Goal: Task Accomplishment & Management: Use online tool/utility

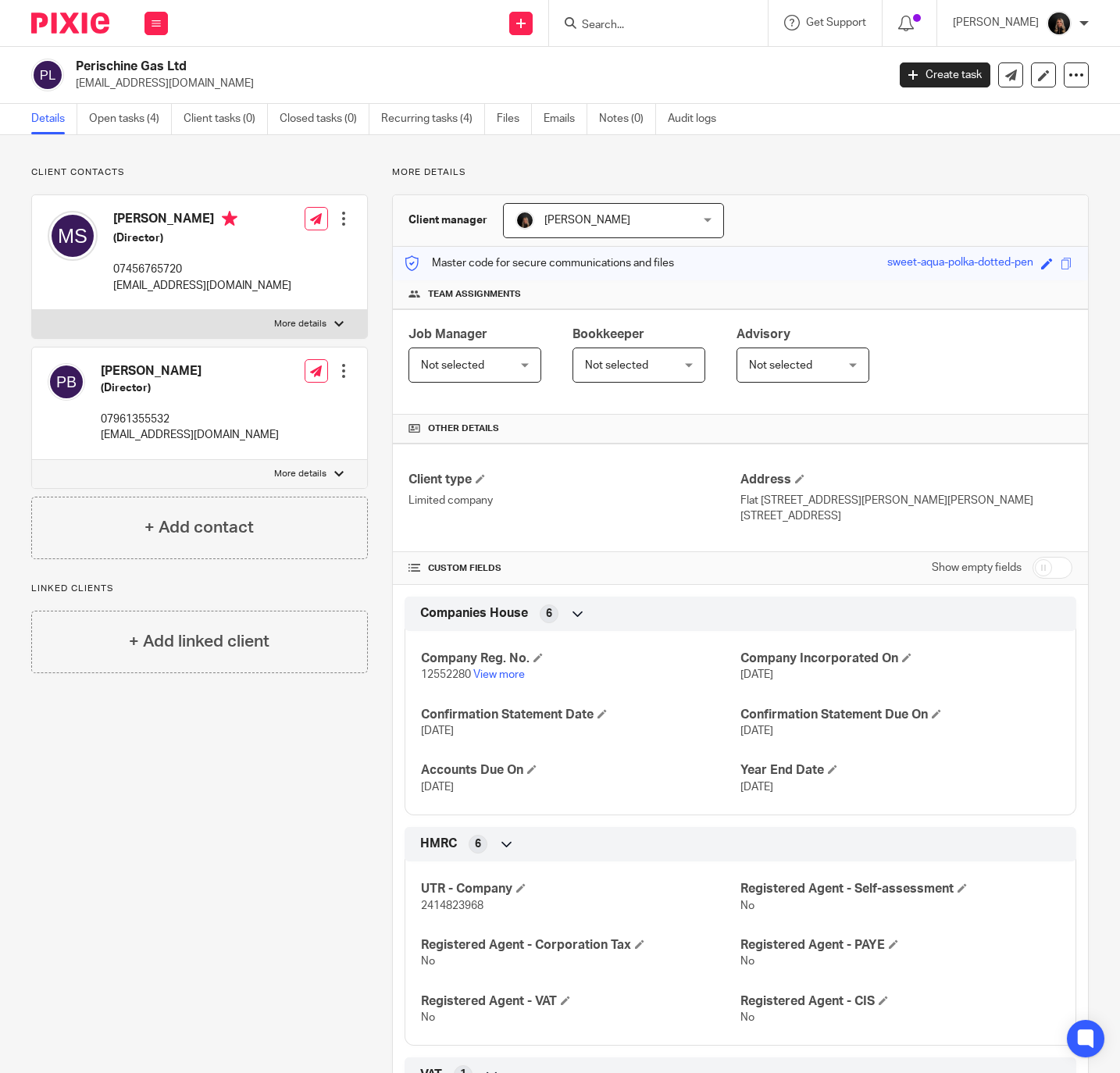
scroll to position [540, 0]
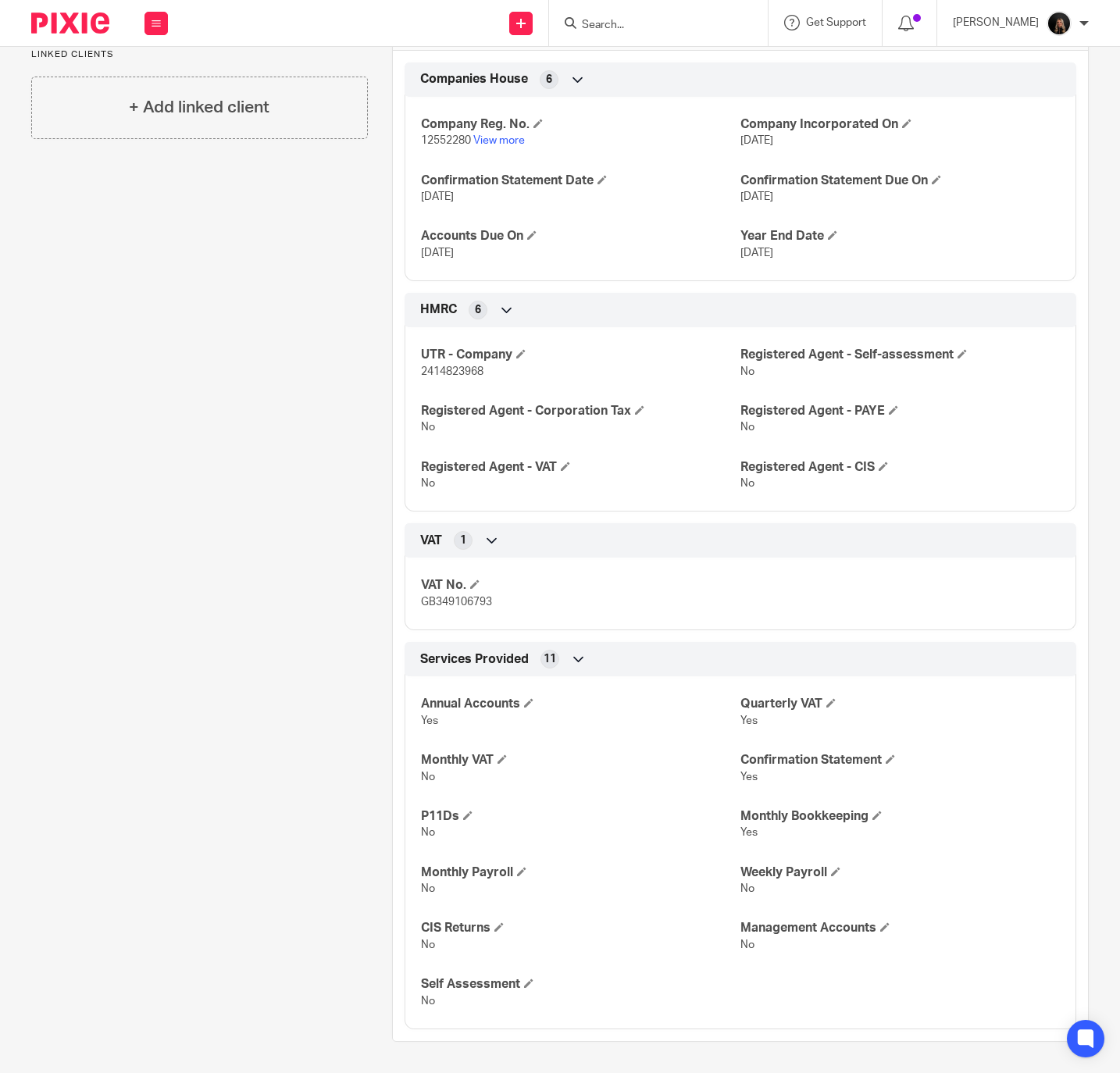
click at [172, 408] on div "Client contacts Megan Stake (Director) 07456765720 megstake@gmail.com Edit cont…" at bounding box center [187, 337] width 361 height 1410
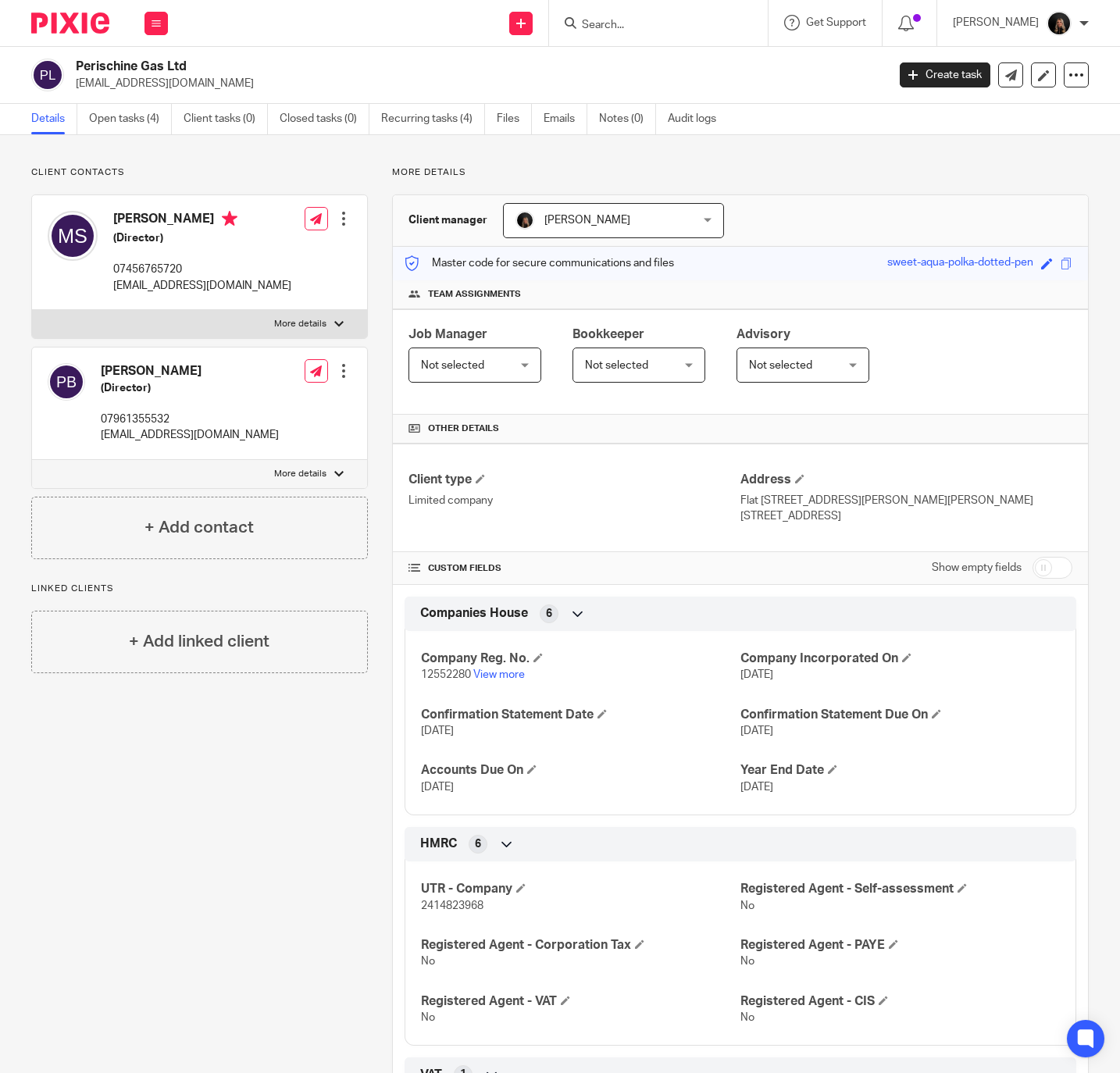
click at [75, 14] on img at bounding box center [70, 23] width 78 height 21
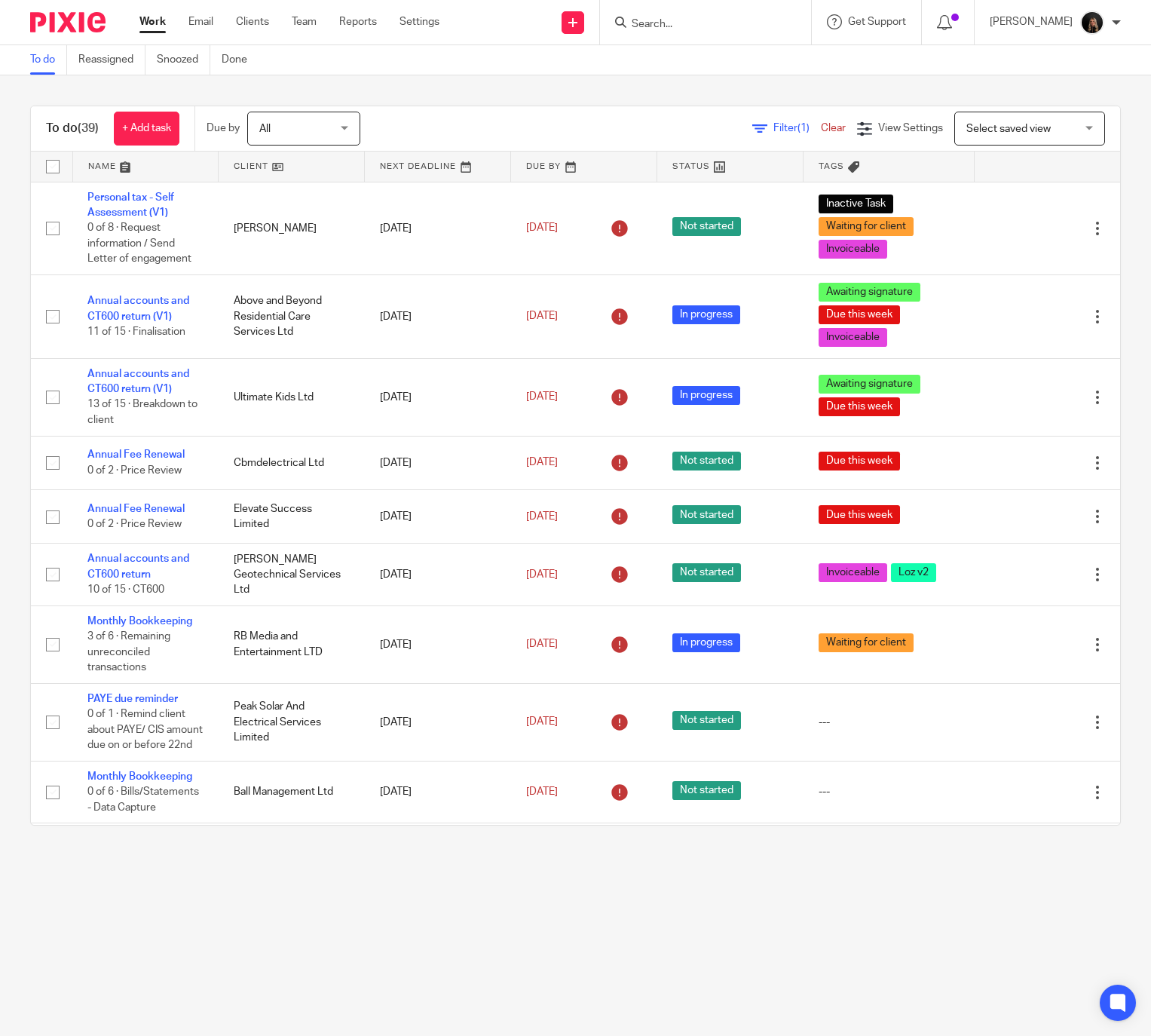
click at [105, 25] on img at bounding box center [68, 22] width 75 height 20
click at [713, 27] on input "Search" at bounding box center [698, 25] width 136 height 14
type input "peak"
click at [749, 66] on link at bounding box center [764, 71] width 275 height 47
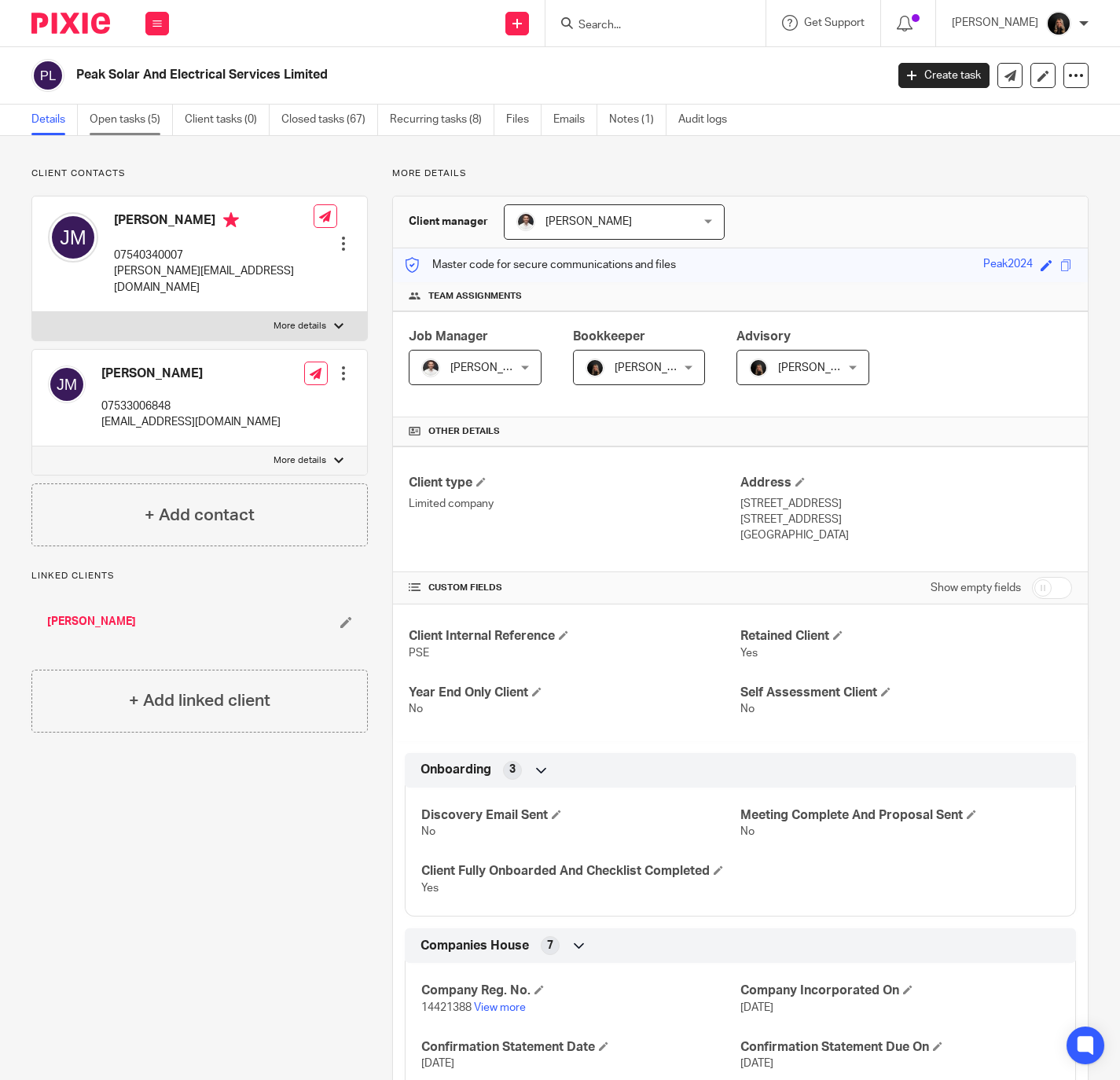
click at [123, 121] on link "Open tasks (5)" at bounding box center [131, 119] width 83 height 31
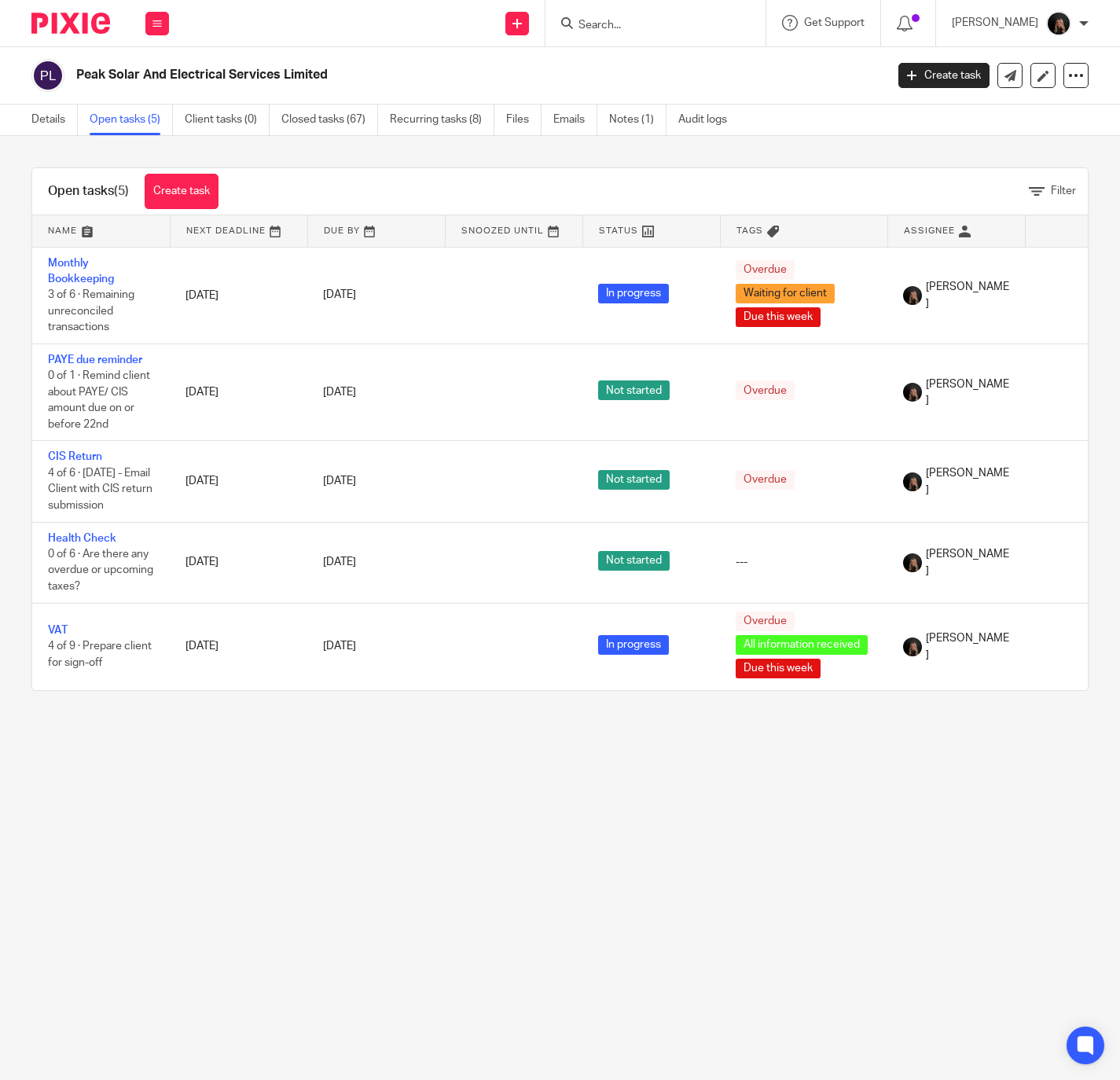
scroll to position [0, 111]
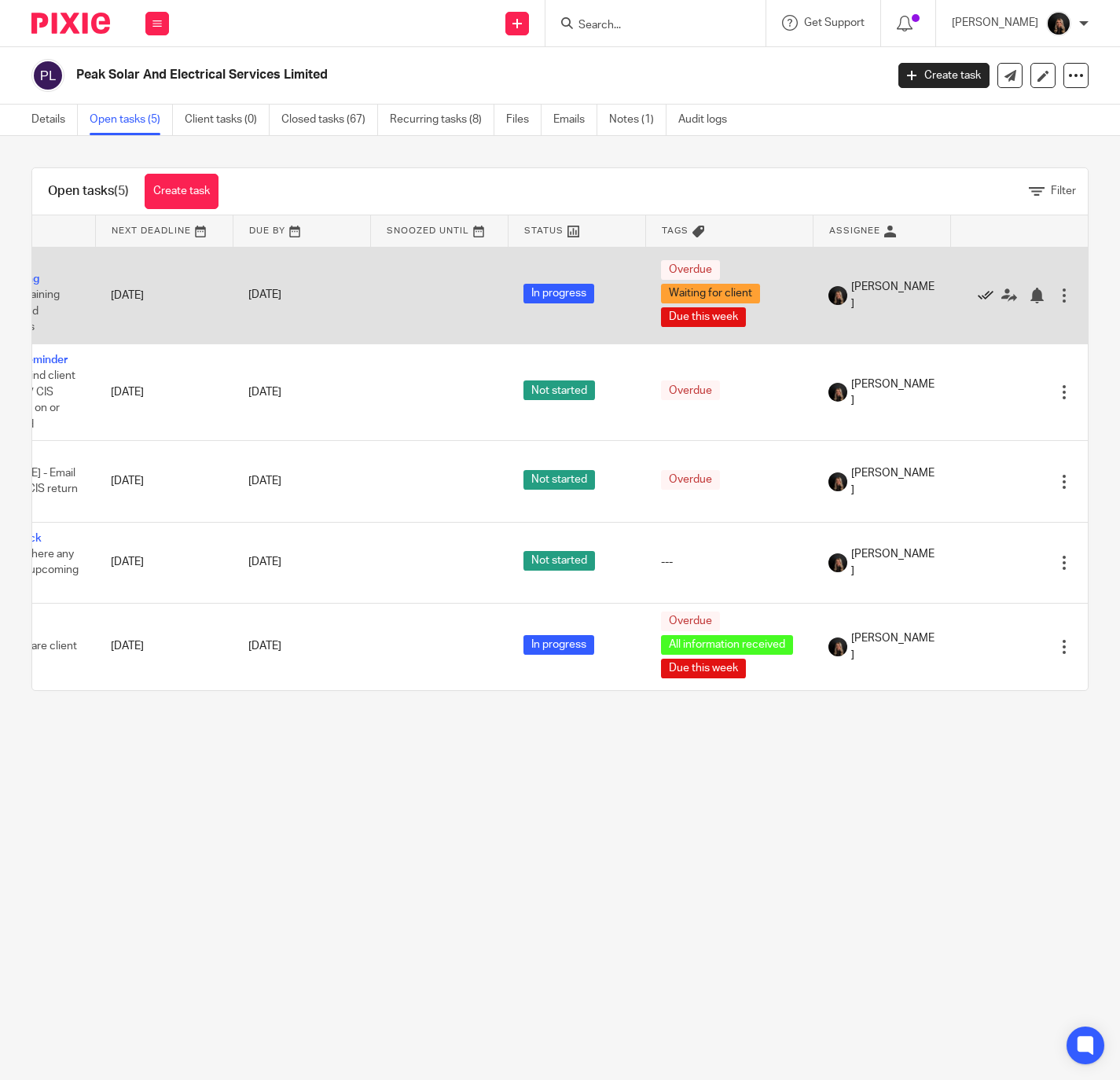
click icon
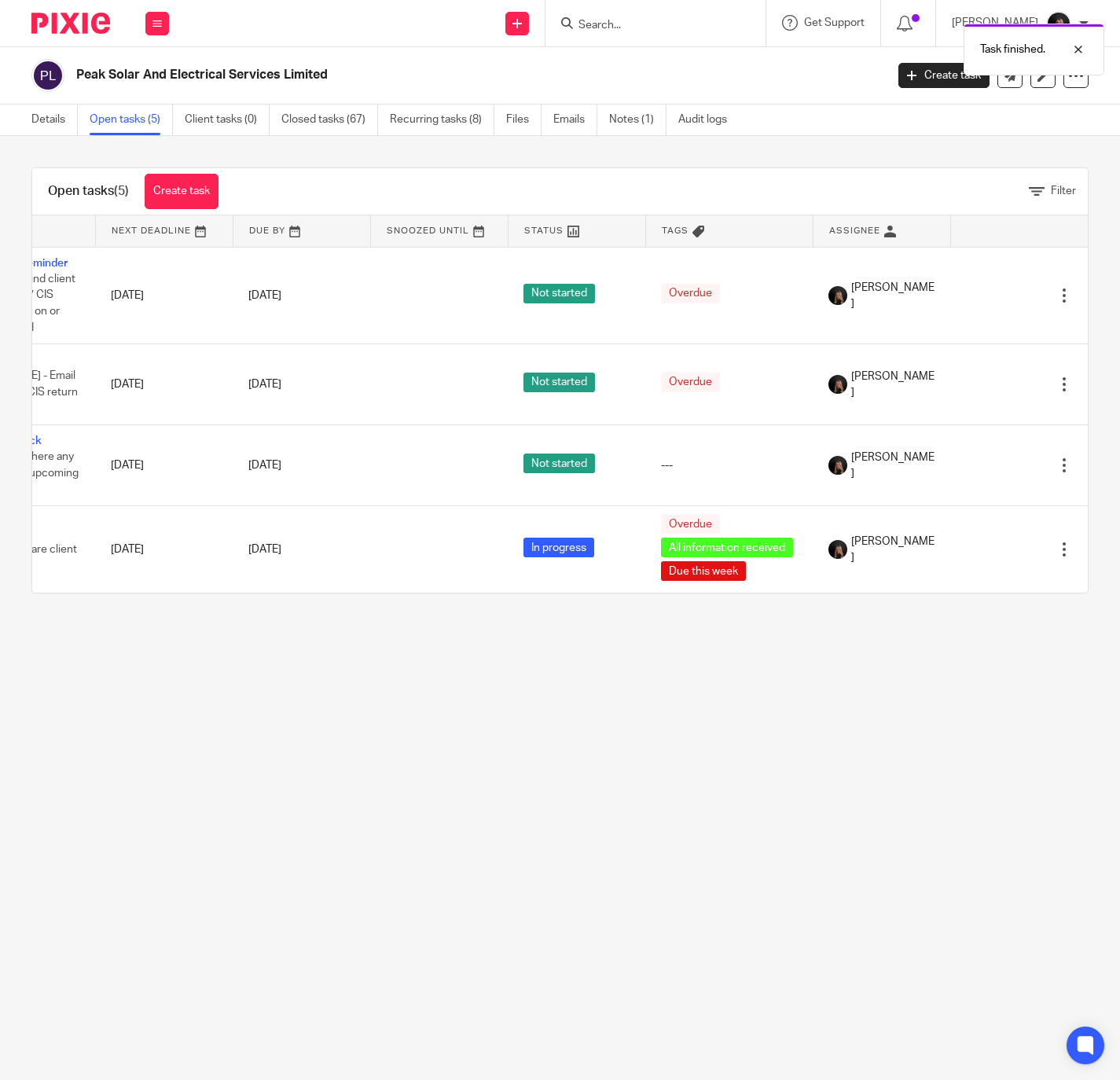
scroll to position [0, 0]
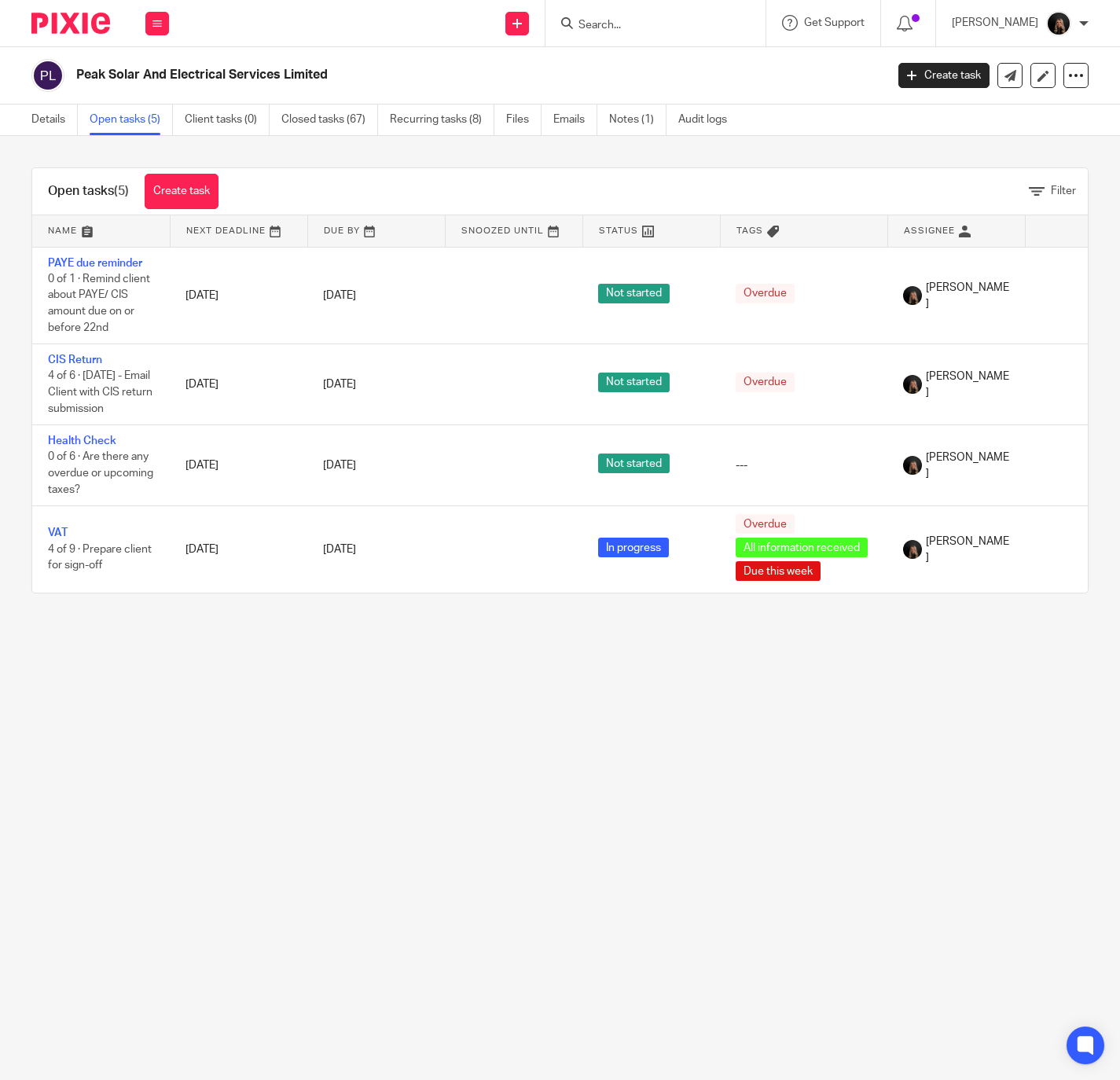
drag, startPoint x: 741, startPoint y: 861, endPoint x: 858, endPoint y: 670, distance: 224.0
click main "Peak Solar And Electrical Services Limited Create task Update from Companies Ho…"
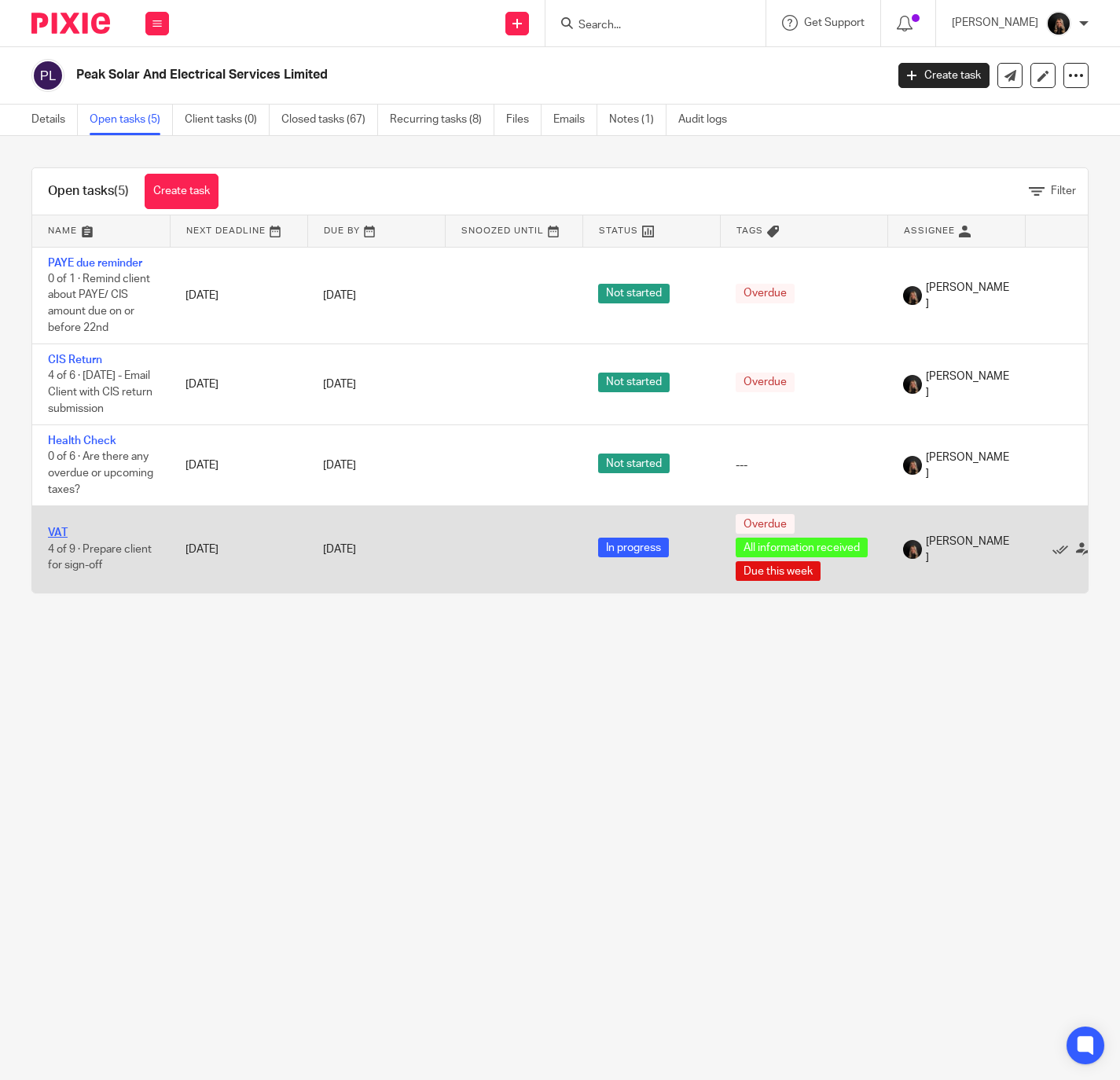
click link "VAT"
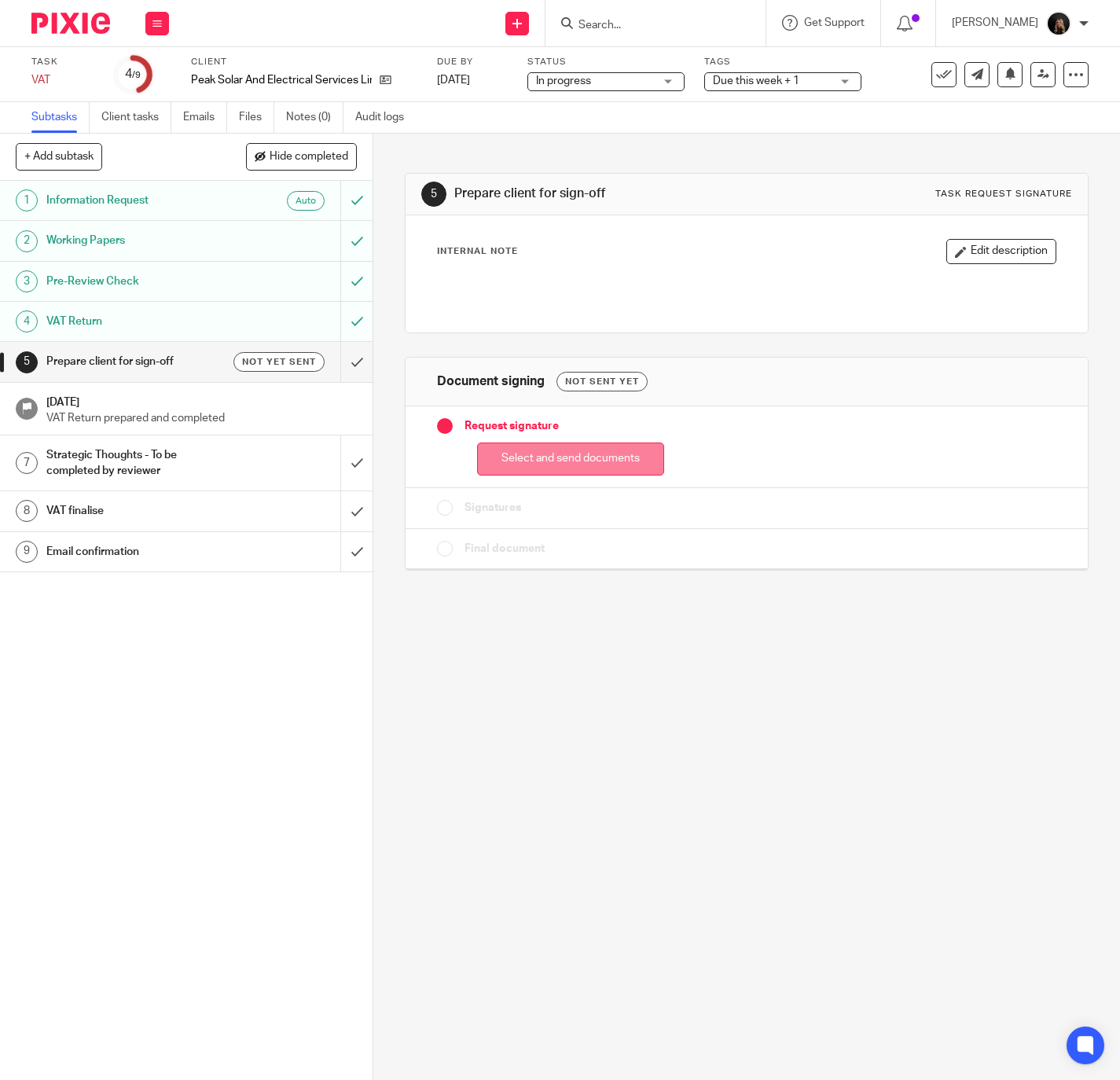
click at [486, 467] on button "Select and send documents" at bounding box center [571, 459] width 187 height 34
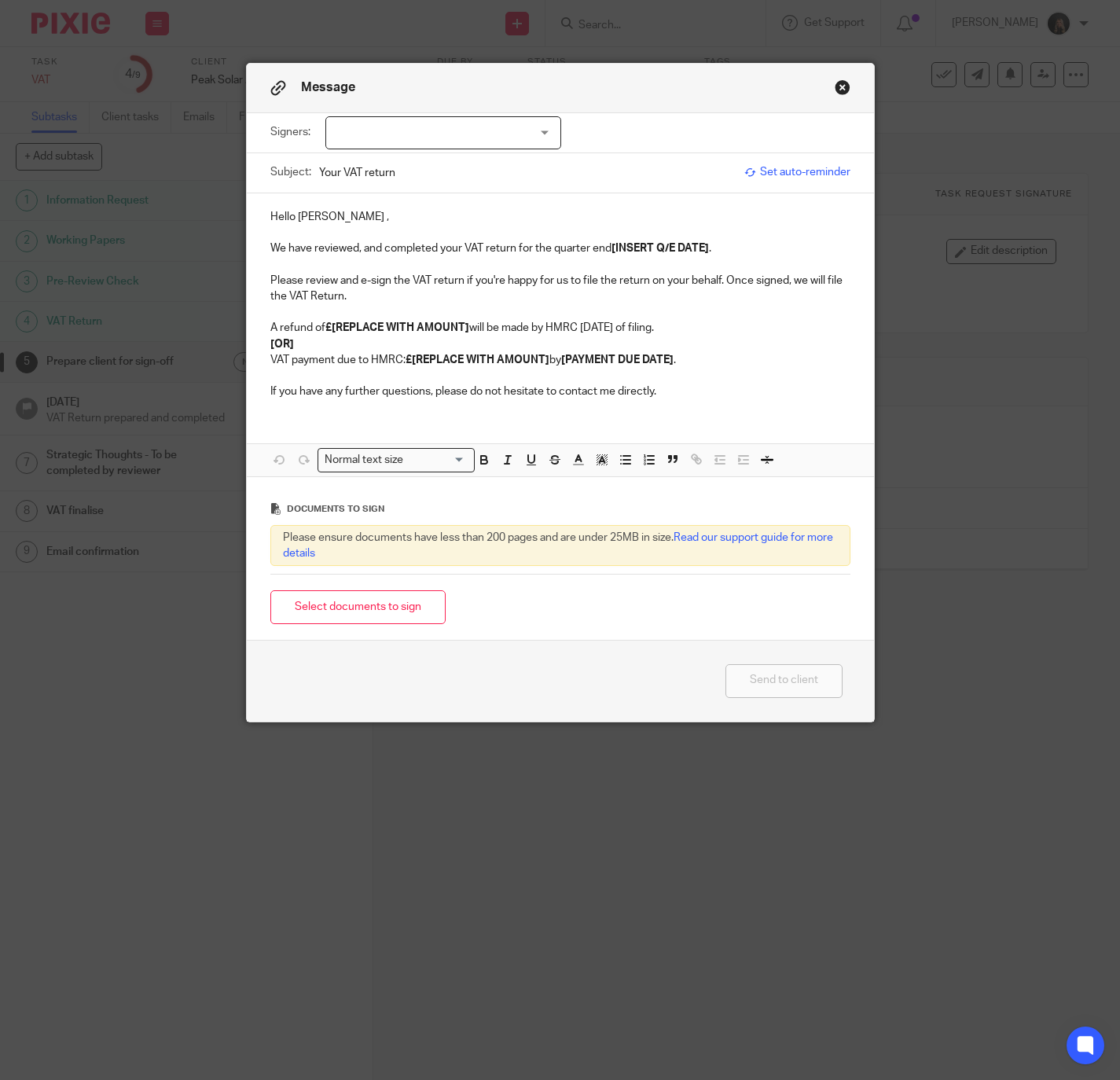
click at [378, 140] on div at bounding box center [443, 133] width 236 height 33
click at [357, 194] on span "Jack Morgan" at bounding box center [387, 197] width 86 height 11
checkbox input "true"
click at [575, 290] on p "Please review and e-sign the VAT return if you're happy for us to file the retu…" at bounding box center [560, 288] width 580 height 32
drag, startPoint x: 337, startPoint y: 215, endPoint x: 248, endPoint y: 217, distance: 89.0
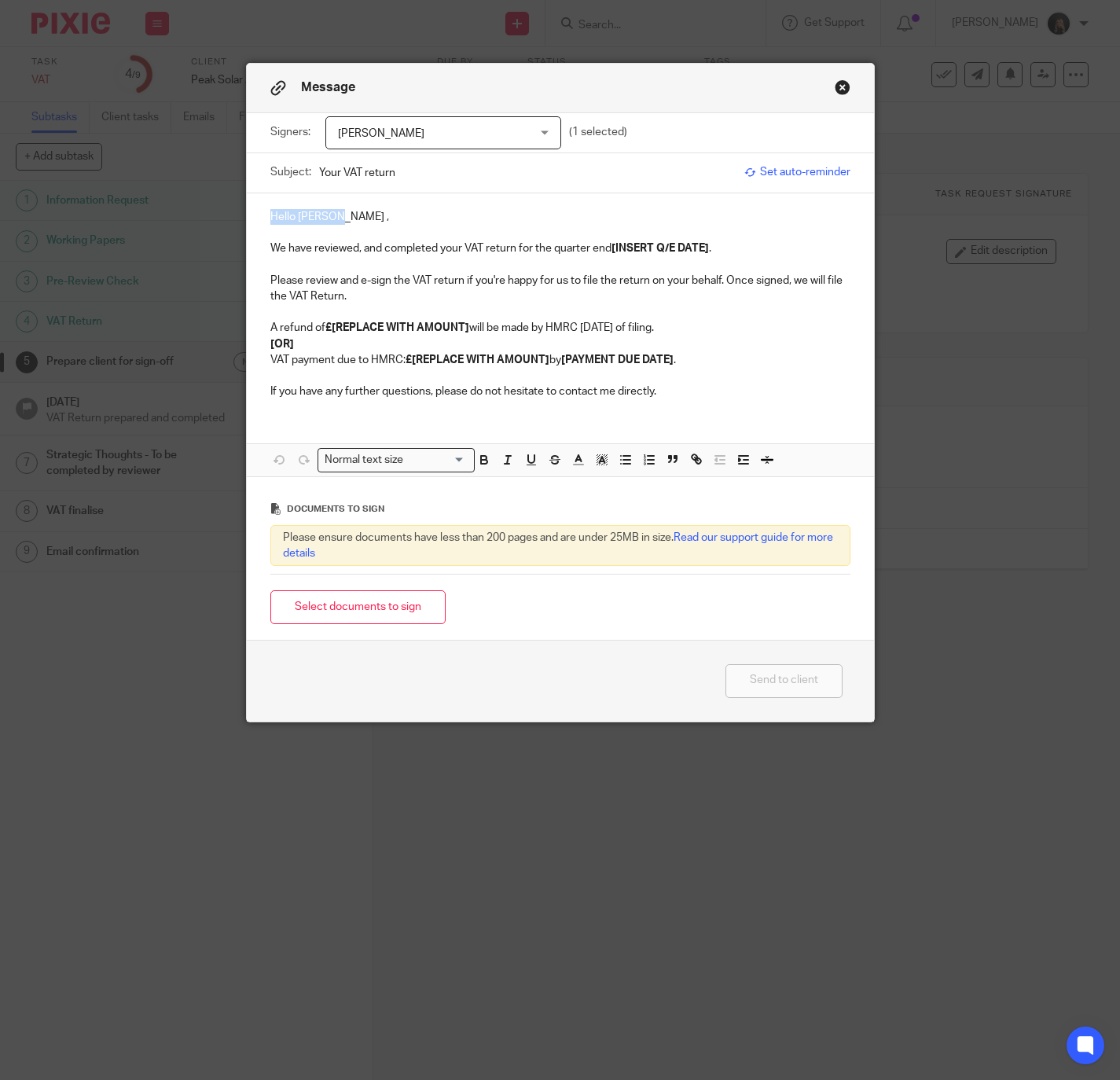
click at [248, 217] on div "Hello Jamie , We have reviewed, and completed your VAT return for the quarter e…" at bounding box center [560, 303] width 627 height 219
drag, startPoint x: 736, startPoint y: 248, endPoint x: 608, endPoint y: 255, distance: 128.2
click at [608, 255] on p "We have reviewed, and completed your VAT return for the quarter end [INSERT Q/E…" at bounding box center [560, 248] width 580 height 16
click at [656, 232] on p at bounding box center [560, 233] width 580 height 16
click at [658, 259] on p "Please review and e-sign the VAT return if you're happy for us to file the retu…" at bounding box center [560, 280] width 580 height 48
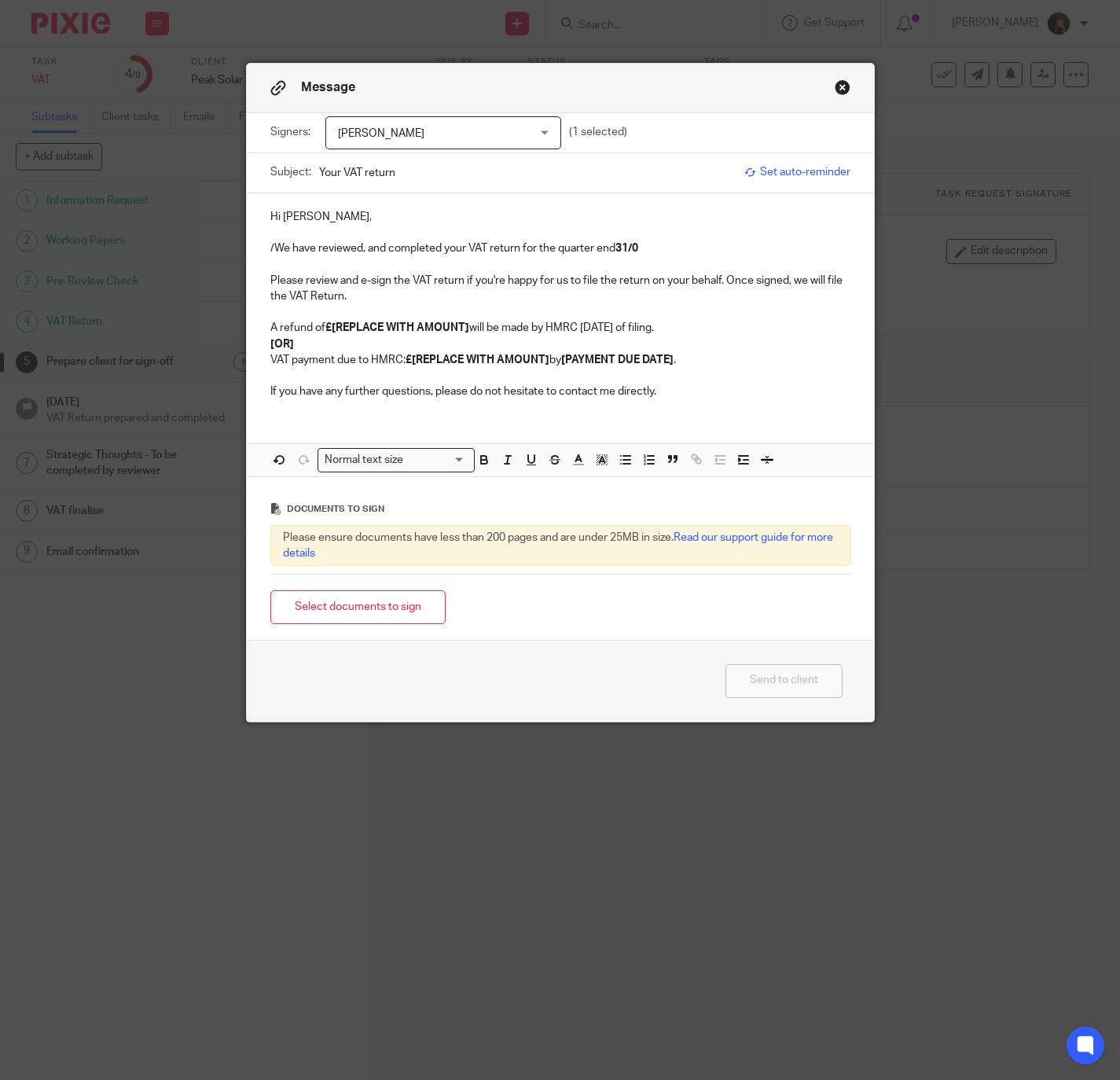
click at [661, 246] on p "/We have reviewed, and completed your VAT return for the quarter end 31/0" at bounding box center [560, 248] width 580 height 16
click at [661, 245] on p "//We have reviewed, and completed your VAT return for the quarter end 31/" at bounding box center [560, 248] width 580 height 16
drag, startPoint x: 274, startPoint y: 241, endPoint x: 248, endPoint y: 250, distance: 27.5
click at [248, 250] on div "Hi Jack, //We have reviewed, and completed your VAT return for the quarter end …" at bounding box center [560, 303] width 627 height 219
click at [635, 263] on p "Please review and e-sign the VAT return if you're happy for us to file the retu…" at bounding box center [560, 280] width 580 height 48
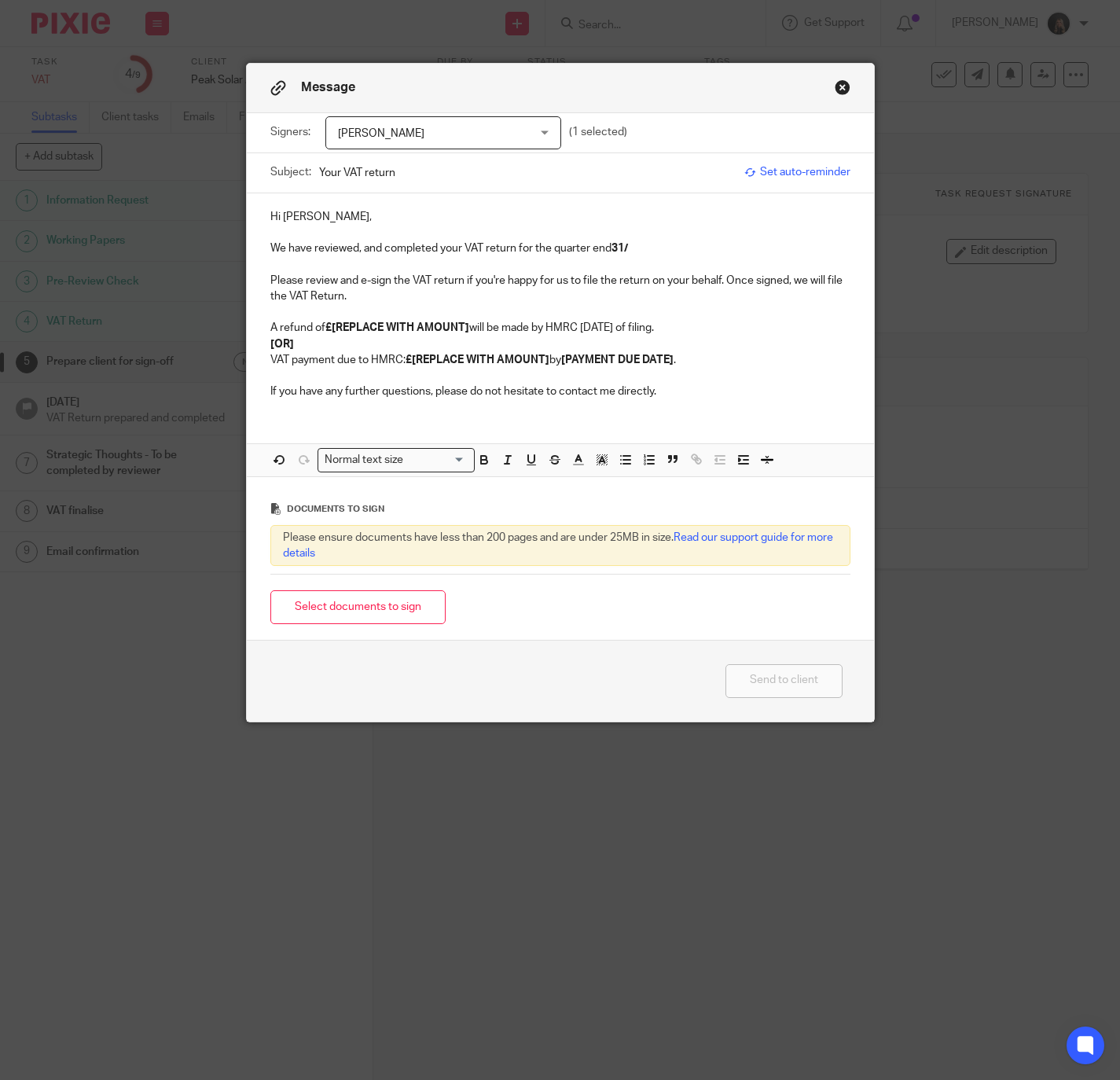
click at [637, 248] on p "We have reviewed, and completed your VAT return for the quarter end 31/" at bounding box center [560, 248] width 580 height 16
click at [642, 252] on p "We have reviewed, and completed your VAT return for the quarter end 31/" at bounding box center [560, 248] width 580 height 16
drag, startPoint x: 686, startPoint y: 359, endPoint x: 259, endPoint y: 343, distance: 427.3
click at [259, 343] on div "Hi Jack, We have reviewed, and completed your VAT return for the quarter end 31…" at bounding box center [560, 303] width 627 height 219
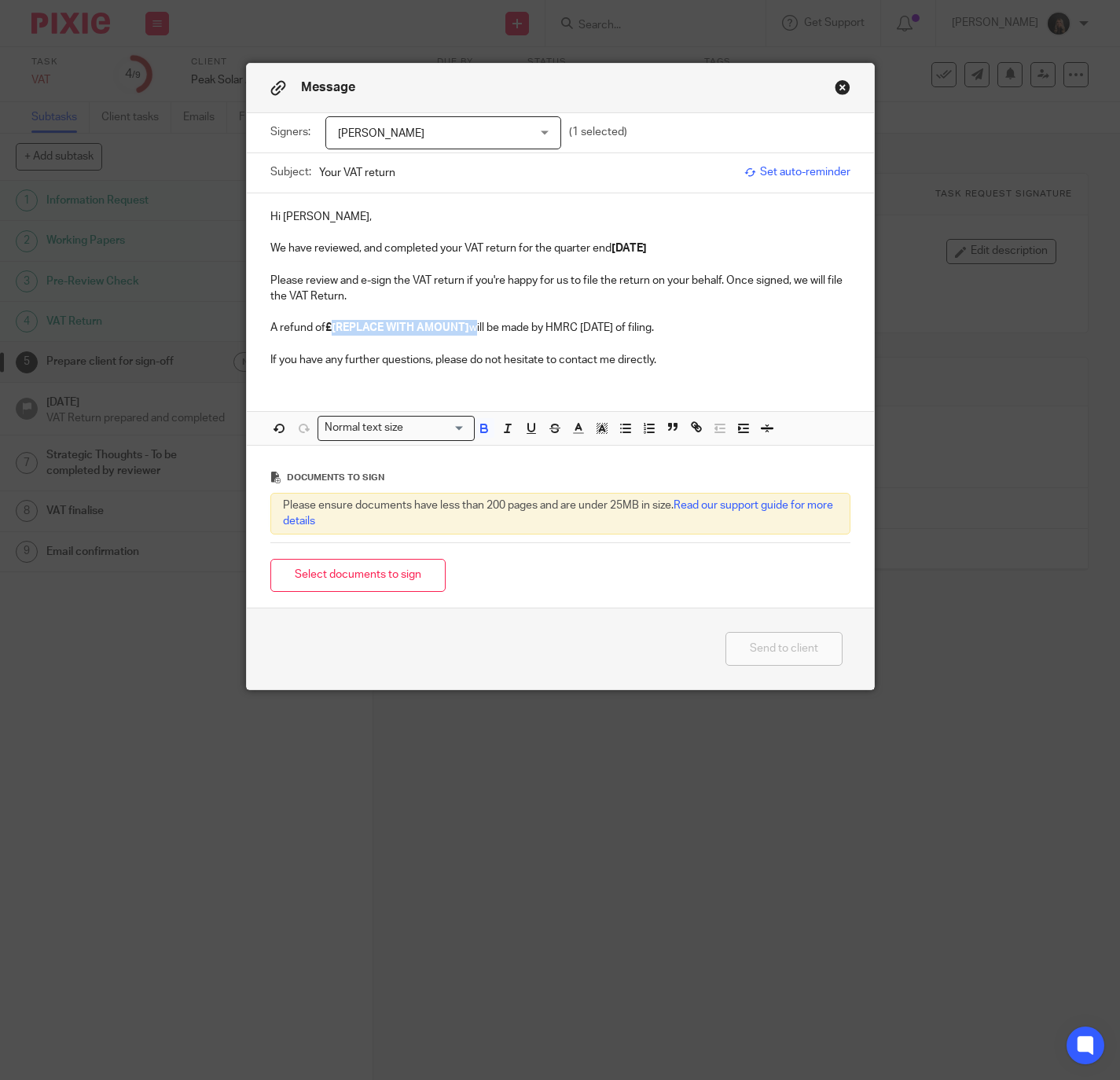
drag, startPoint x: 465, startPoint y: 331, endPoint x: 324, endPoint y: 332, distance: 141.0
click at [324, 332] on p "A refund of £[REPLACE WITH AMOUNT] will be made by HMRC within 6 weeks of filin…" at bounding box center [560, 328] width 580 height 16
click at [635, 329] on p "A refund of £11,430.33 will be made by HMRC within 6 weeks of filing." at bounding box center [560, 328] width 580 height 16
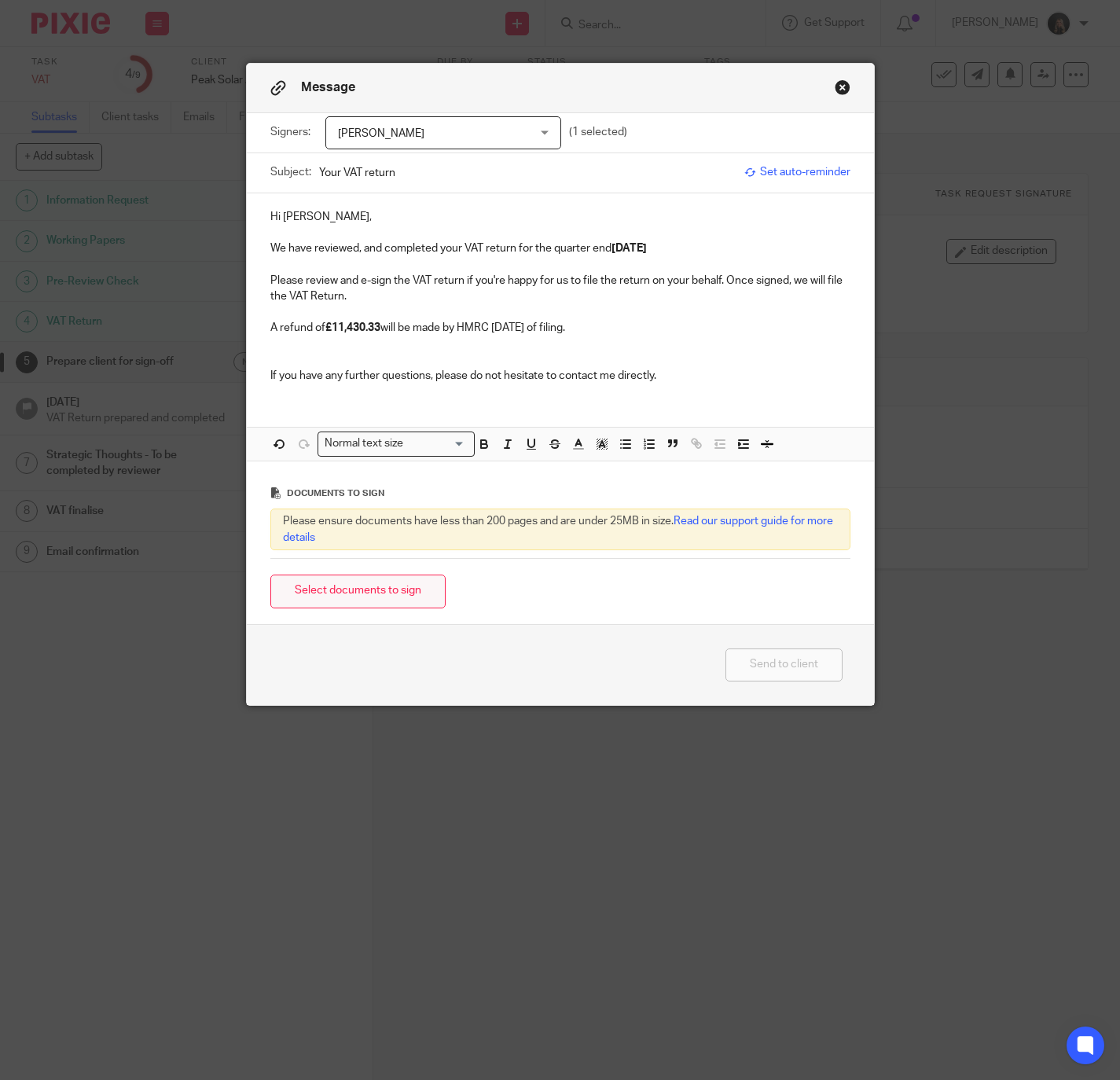
click at [403, 587] on button "Select documents to sign" at bounding box center [358, 591] width 175 height 34
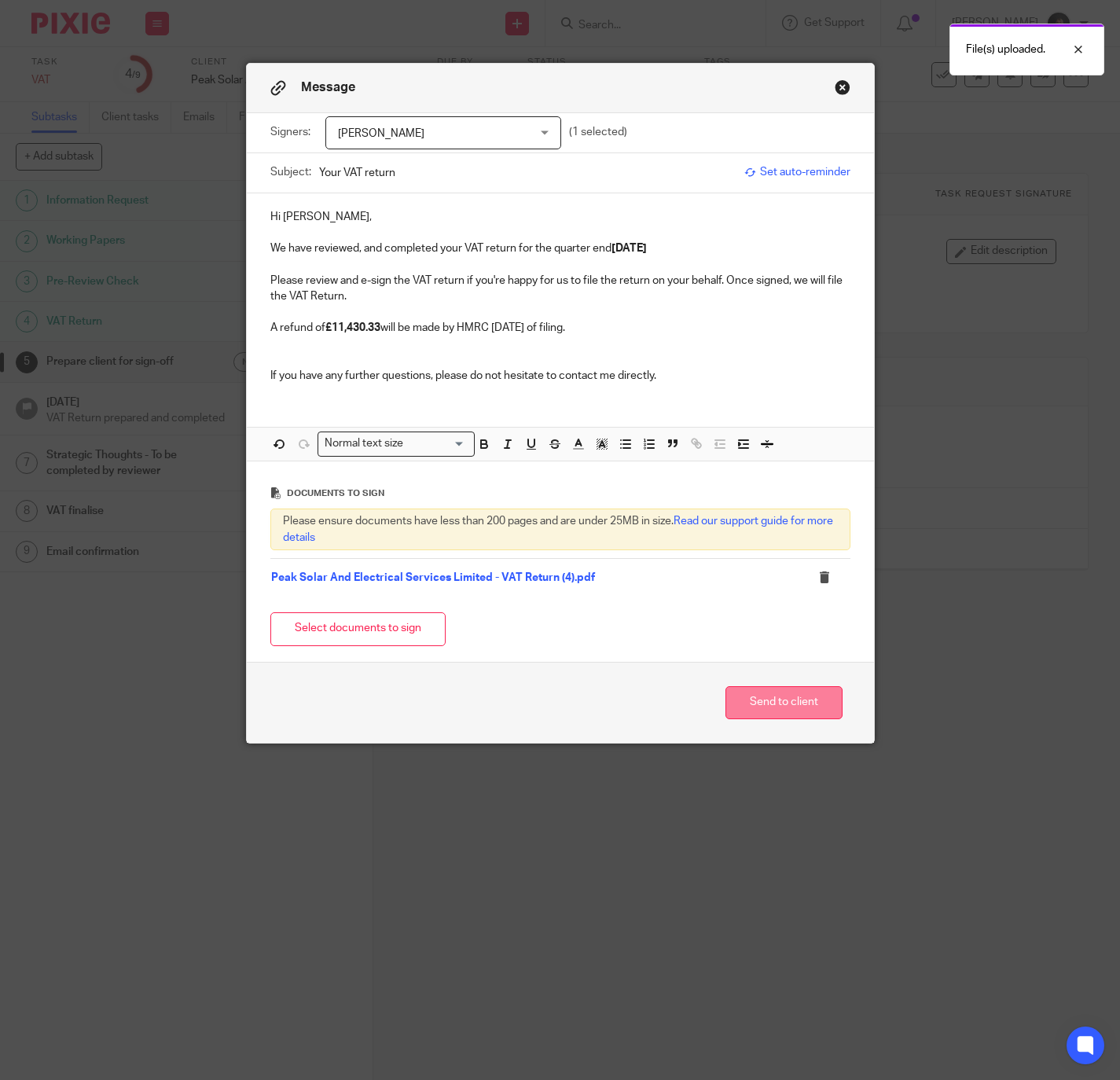
click at [725, 701] on button "Send to client" at bounding box center [784, 703] width 117 height 34
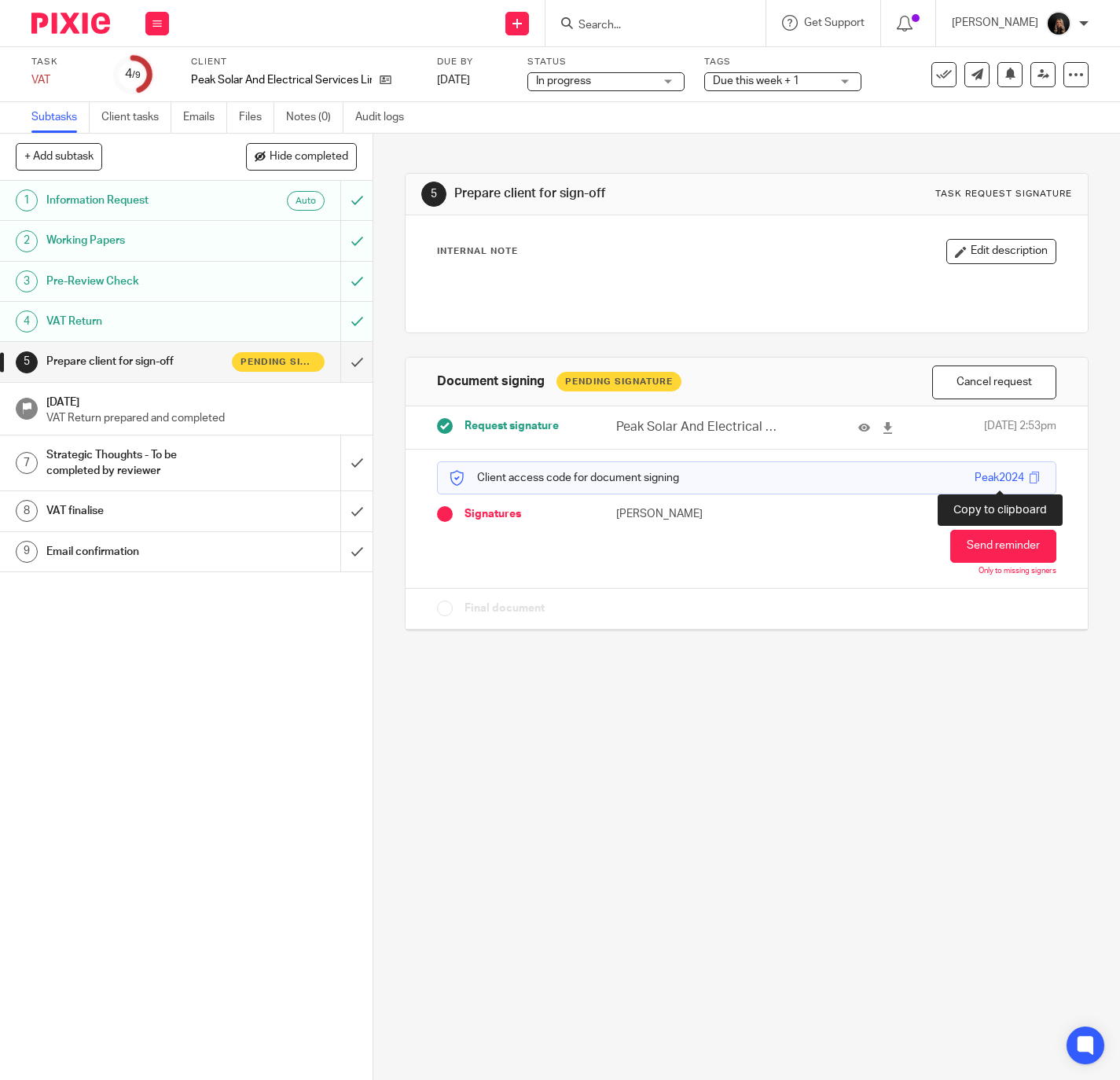
click at [1028, 475] on span at bounding box center [1034, 477] width 12 height 12
click at [59, 31] on img at bounding box center [71, 23] width 79 height 21
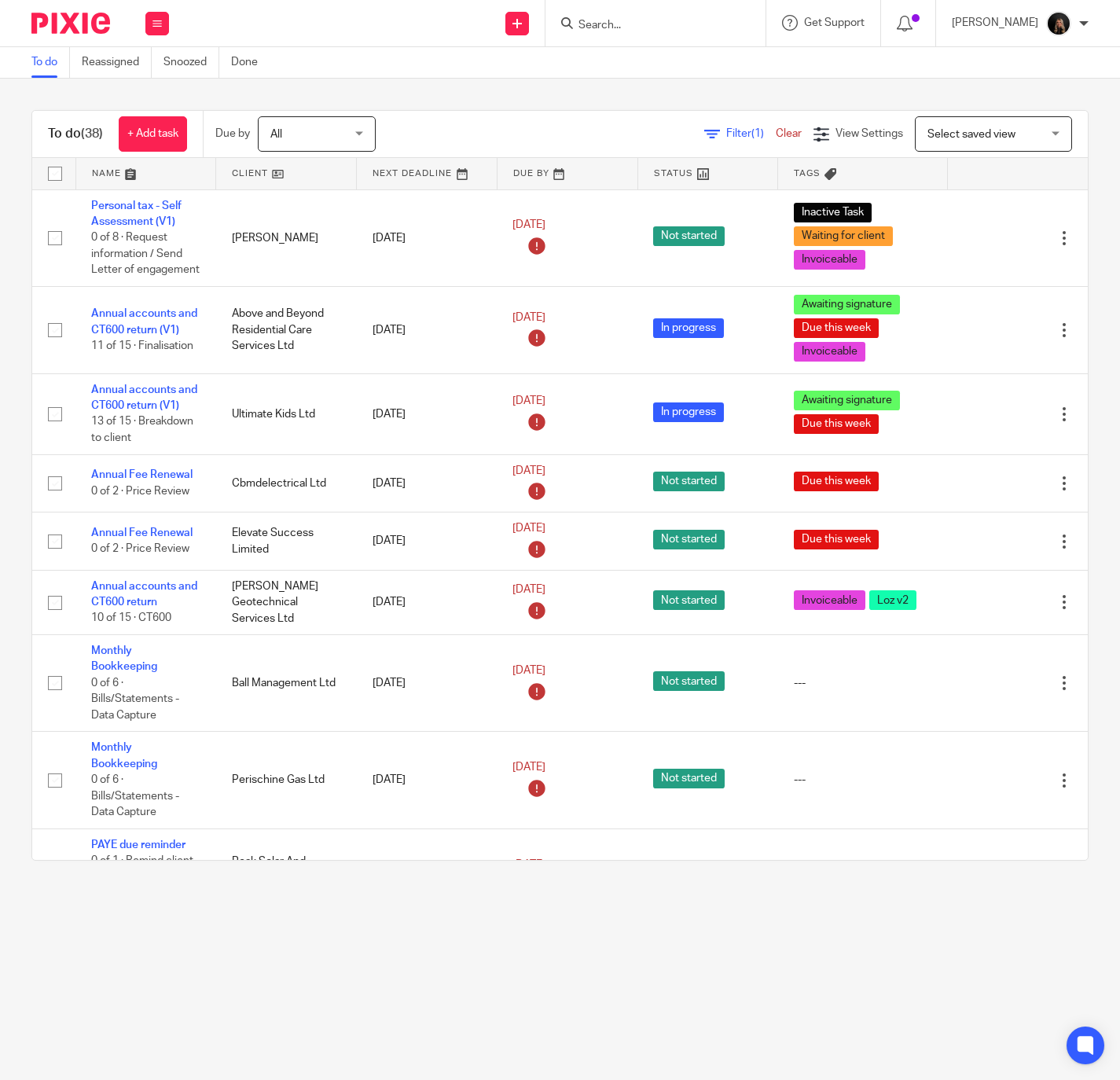
click at [653, 962] on main "To do Reassigned Snoozed Done To do (38) + Add task Due by All All Today Tomorr…" at bounding box center [560, 540] width 1120 height 1080
click at [81, 26] on img at bounding box center [71, 23] width 79 height 21
type input "key"
click at [675, 61] on link at bounding box center [717, 61] width 287 height 24
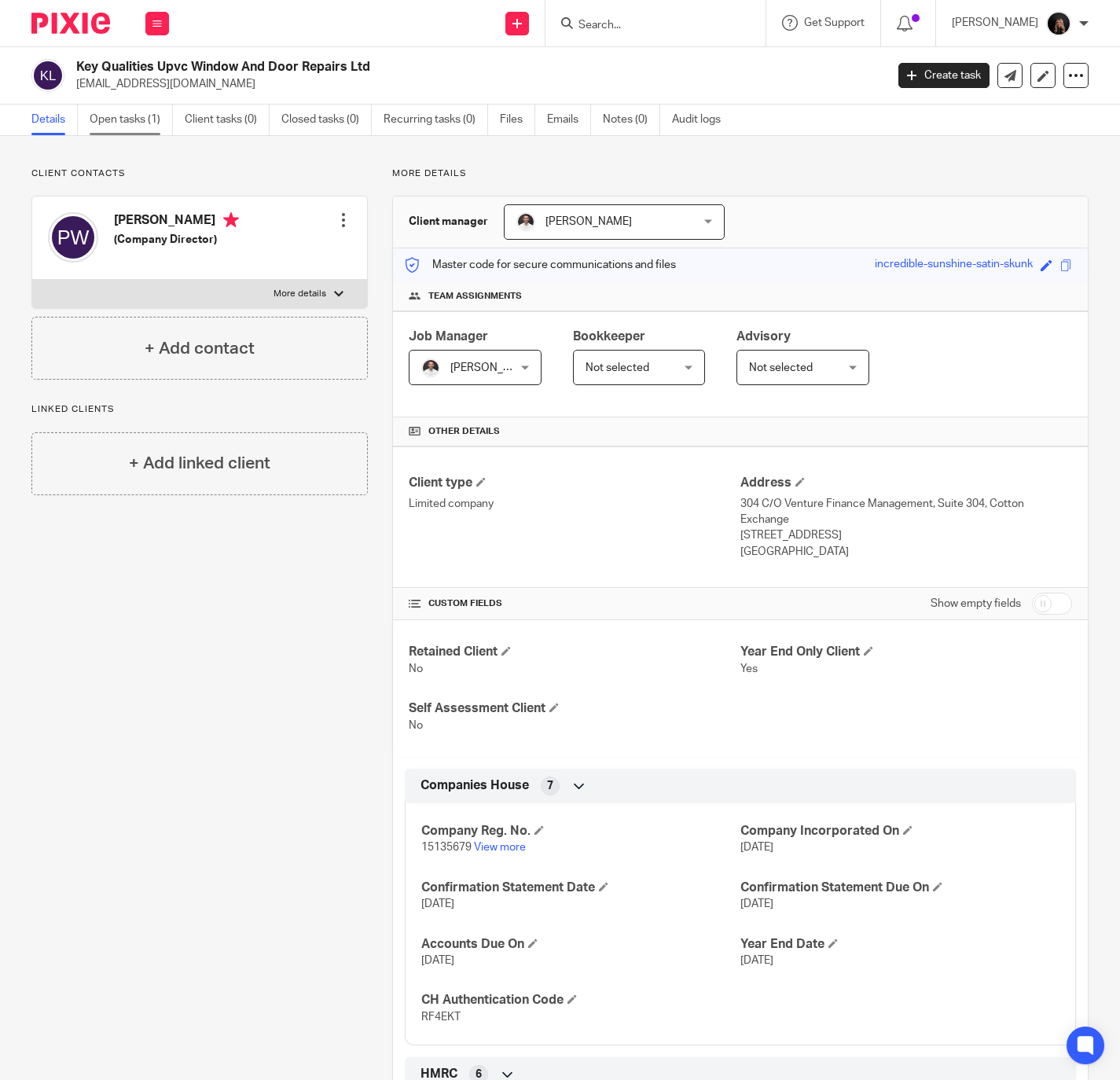
click at [140, 123] on link "Open tasks (1)" at bounding box center [131, 119] width 83 height 31
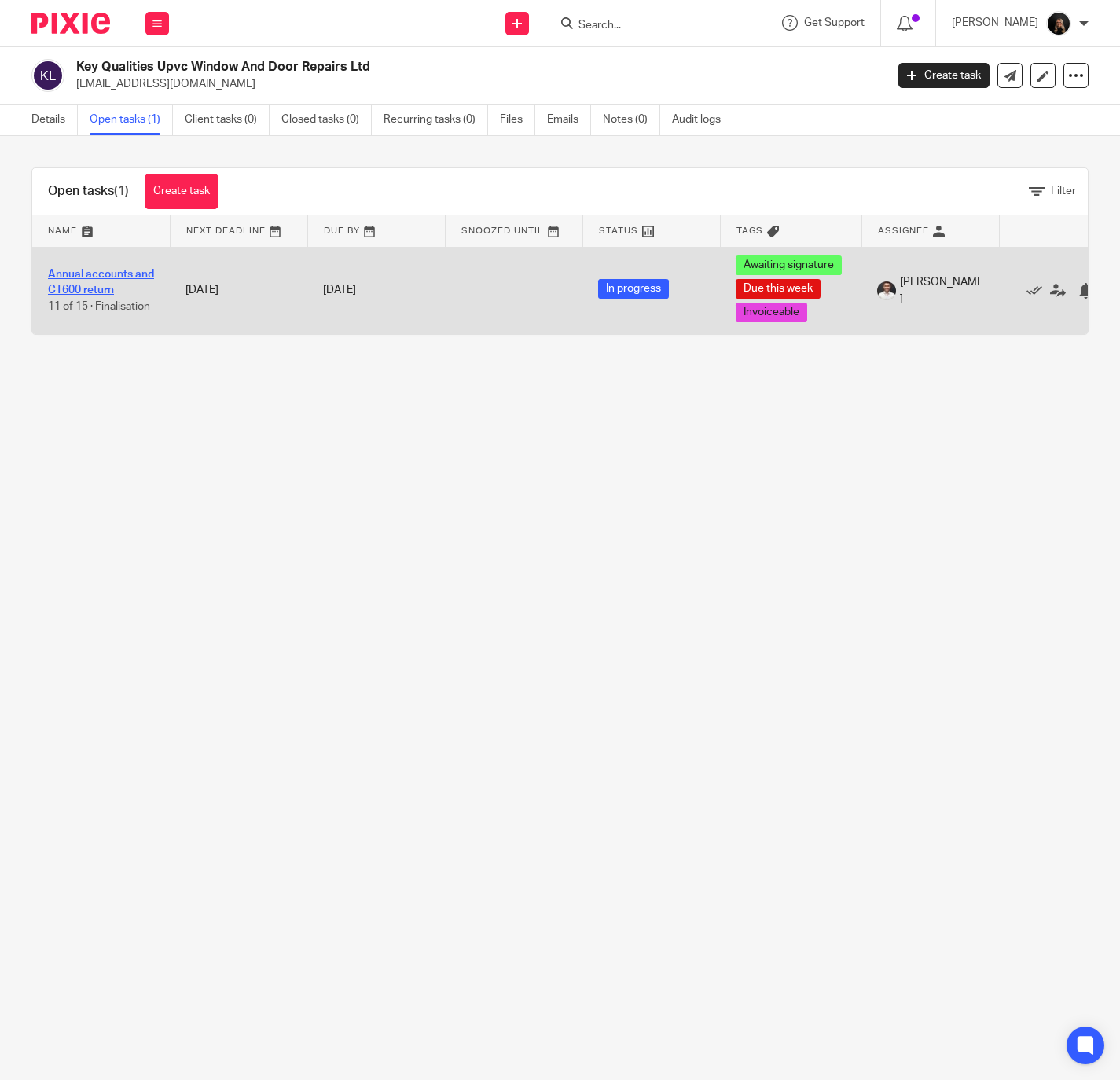
click at [85, 274] on link "Annual accounts and CT600 return" at bounding box center [101, 282] width 106 height 27
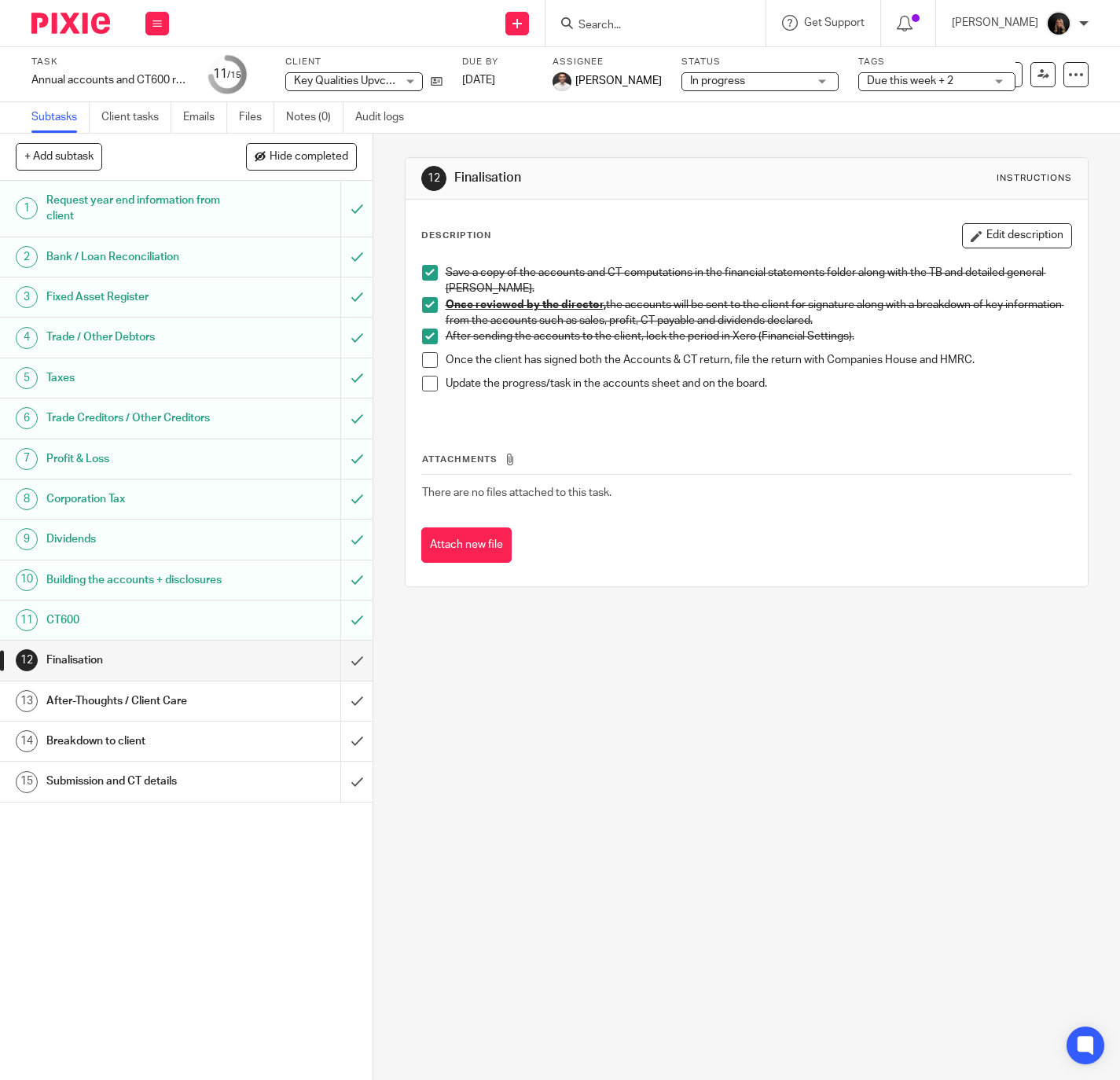
click at [427, 362] on span at bounding box center [430, 360] width 16 height 16
click at [422, 389] on span at bounding box center [430, 384] width 16 height 16
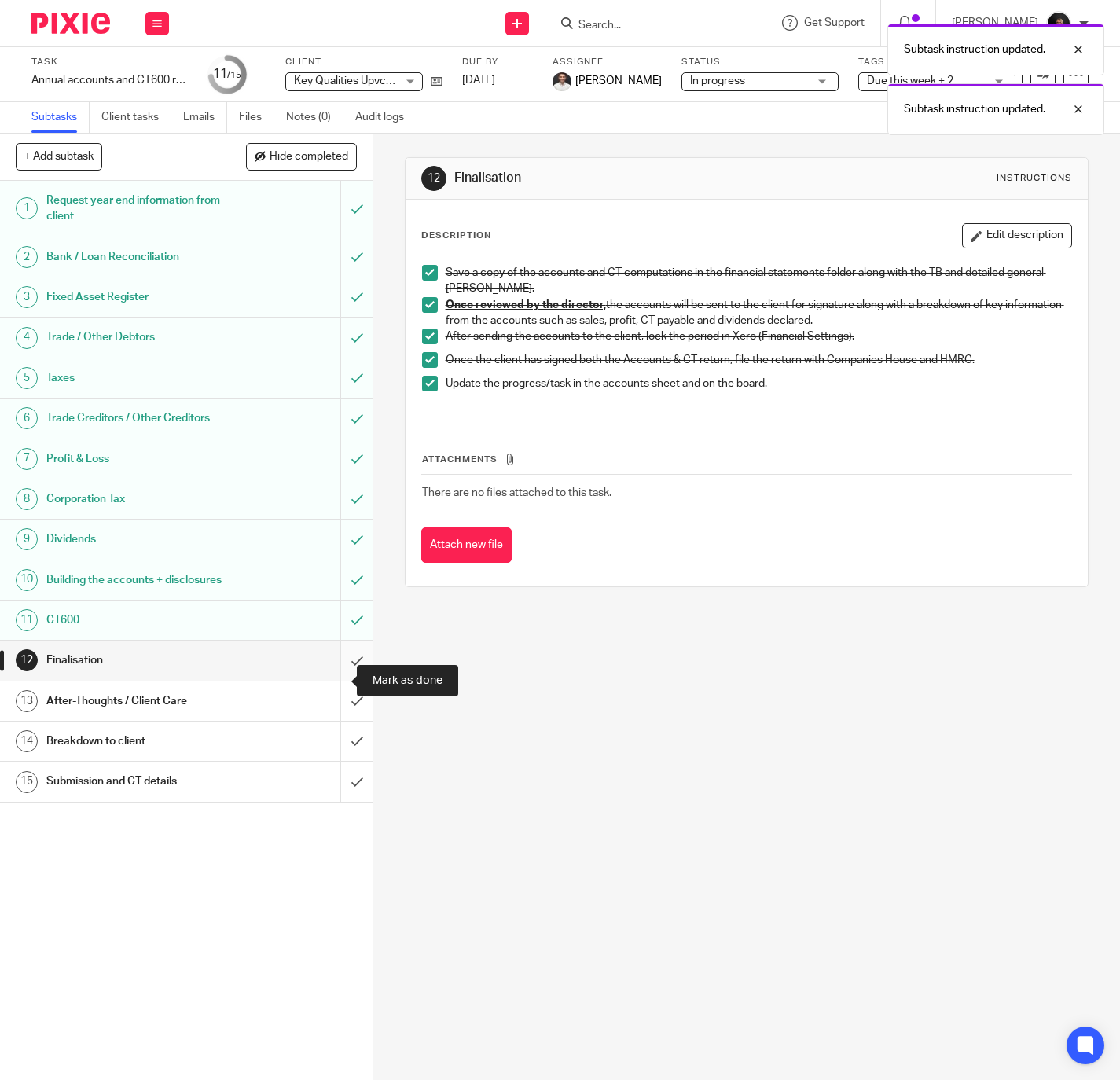
click at [331, 680] on input "submit" at bounding box center [186, 660] width 373 height 39
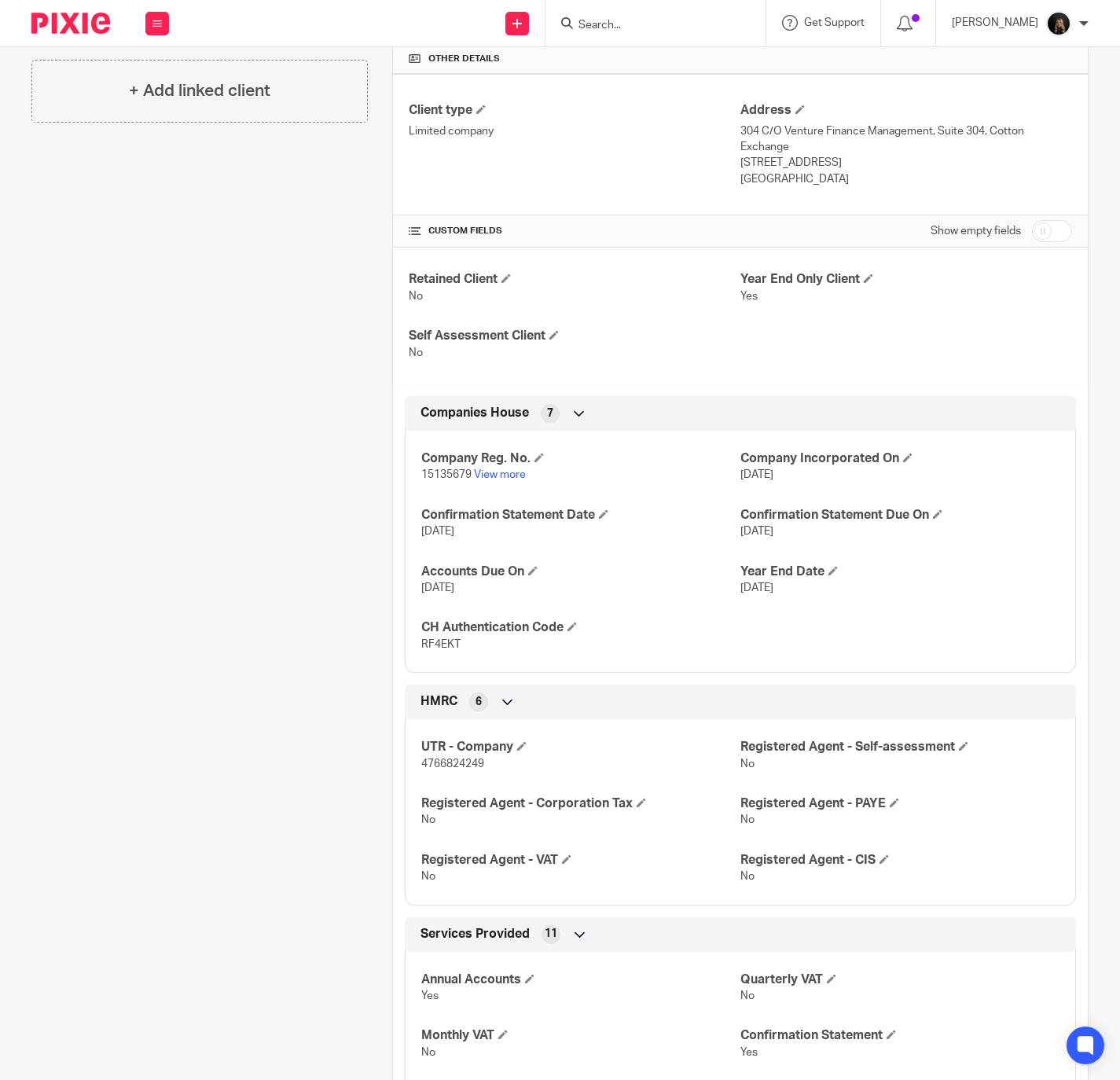
scroll to position [333, 0]
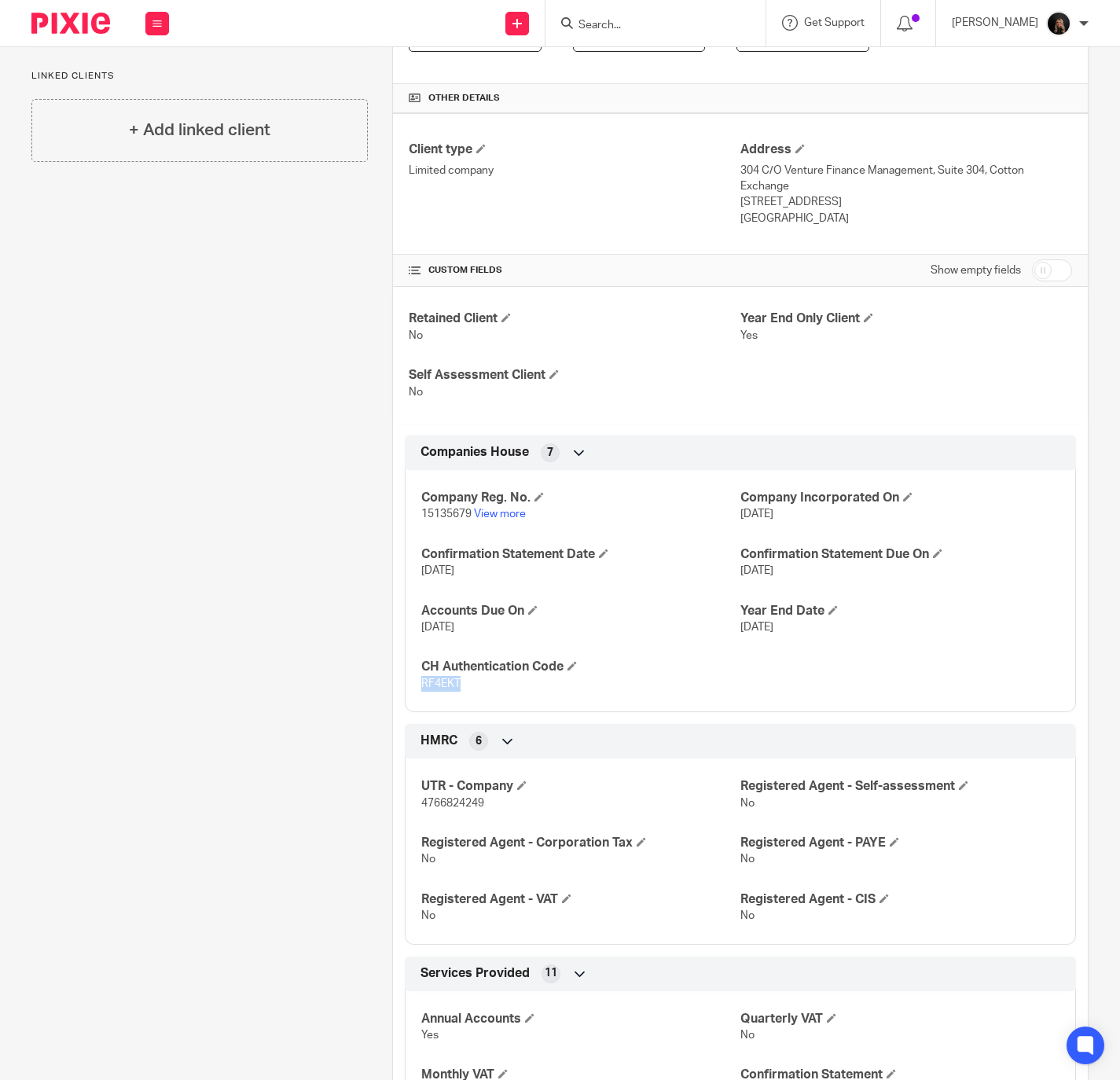
drag, startPoint x: 483, startPoint y: 694, endPoint x: 408, endPoint y: 685, distance: 75.5
click at [408, 685] on div "Company Reg. No. 15135679 View more Company Incorporated On [DATE] Confirmation…" at bounding box center [740, 585] width 671 height 254
copy span "RF4EKT"
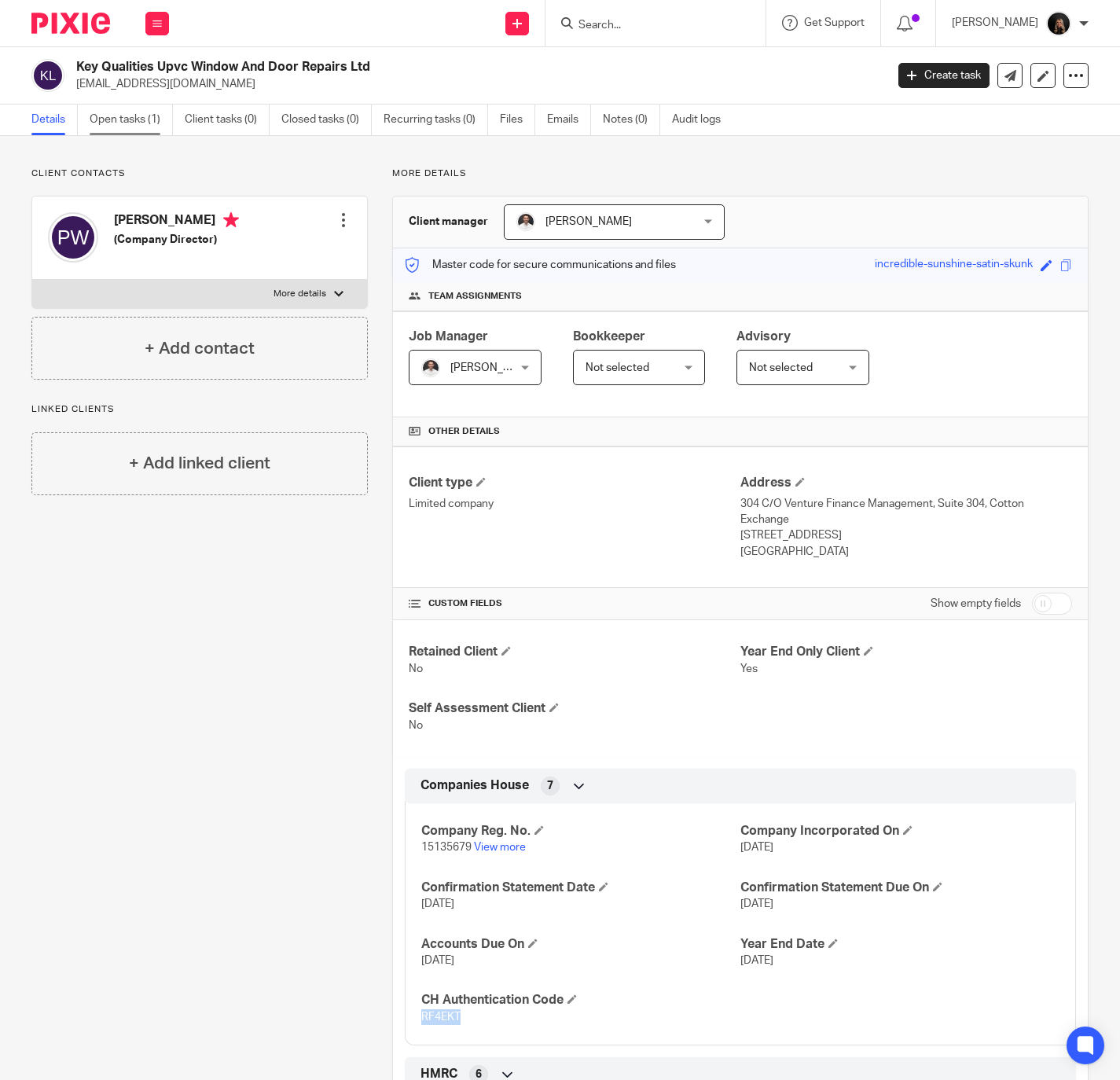
click at [114, 119] on link "Open tasks (1)" at bounding box center [131, 119] width 83 height 31
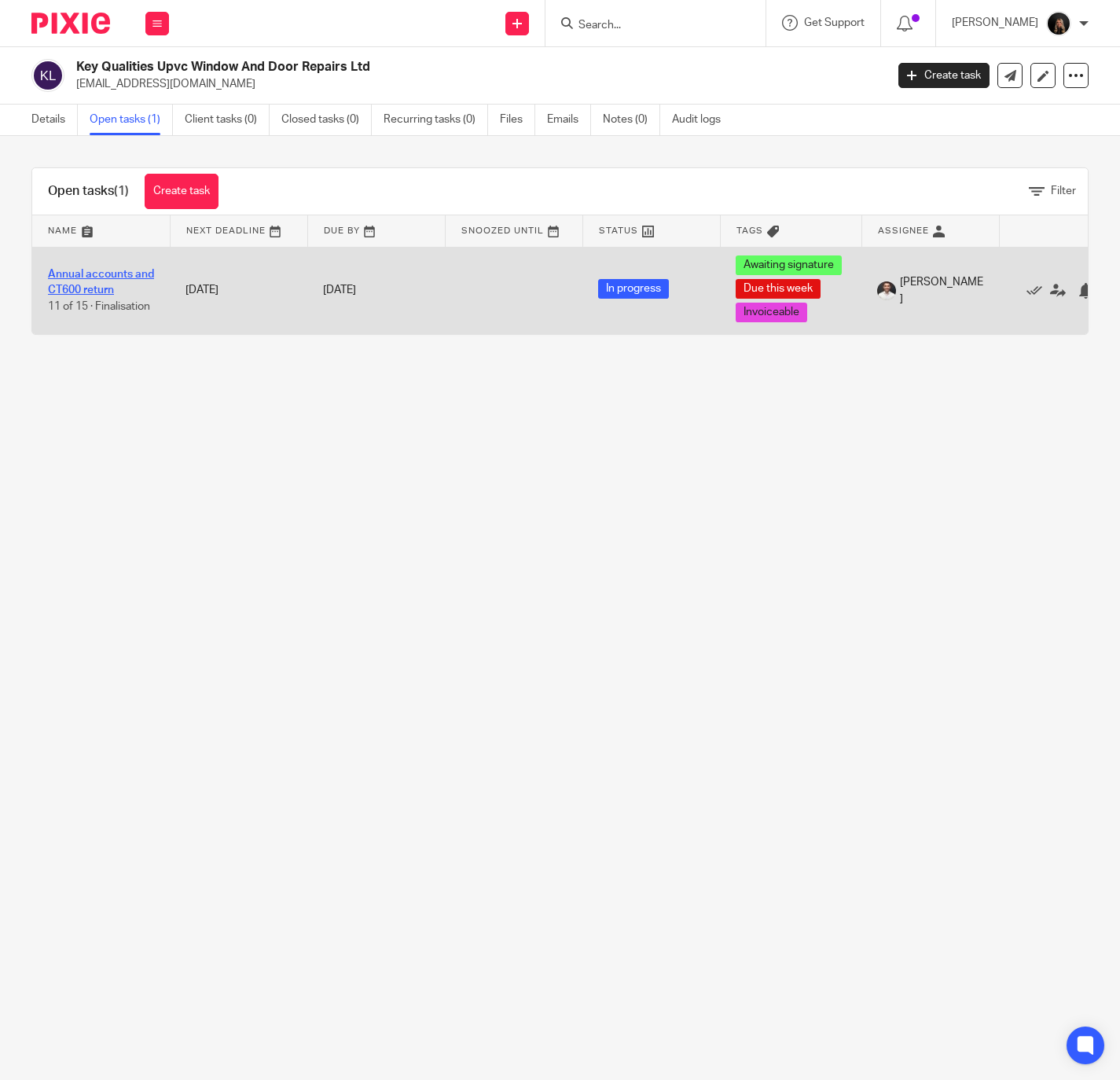
click at [123, 274] on link "Annual accounts and CT600 return" at bounding box center [101, 282] width 106 height 27
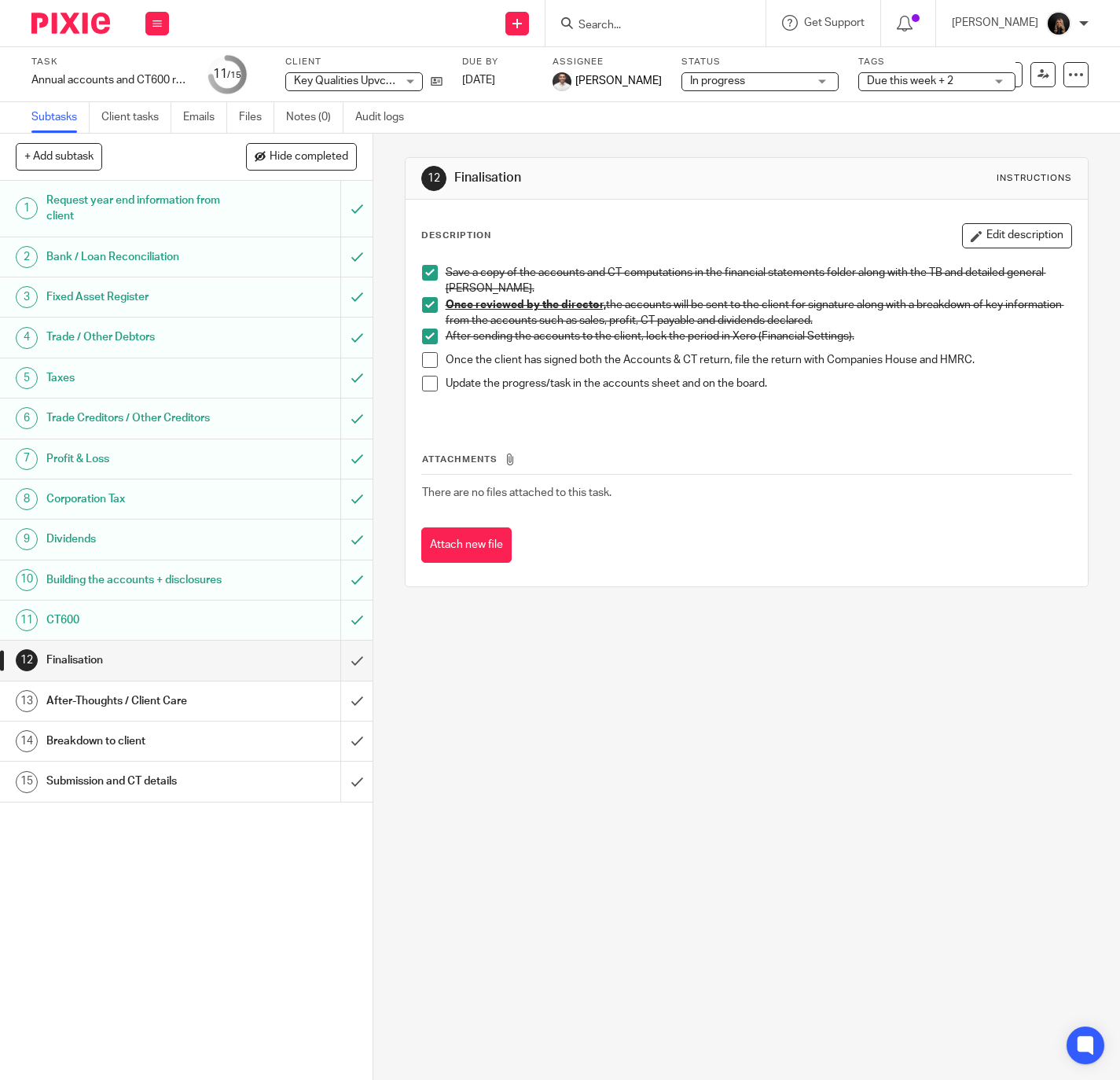
click at [119, 713] on h1 "After-Thoughts / Client Care" at bounding box center [139, 701] width 185 height 24
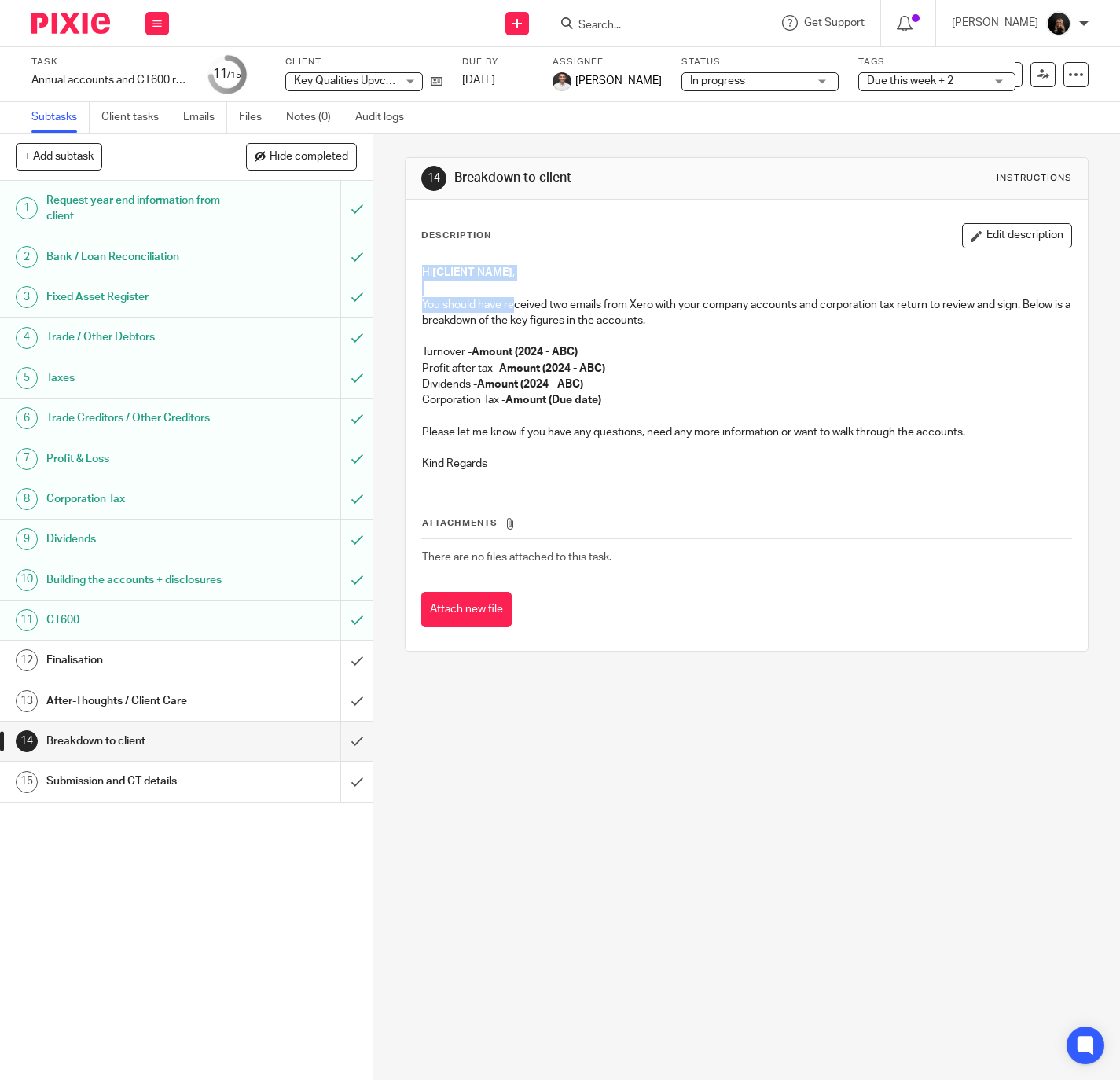
drag, startPoint x: 411, startPoint y: 267, endPoint x: 512, endPoint y: 303, distance: 107.2
click at [512, 303] on div "Hi [CLIENT NAME] , You should have received two emails from Xero with your comp…" at bounding box center [747, 370] width 666 height 226
click at [602, 454] on p at bounding box center [747, 448] width 650 height 16
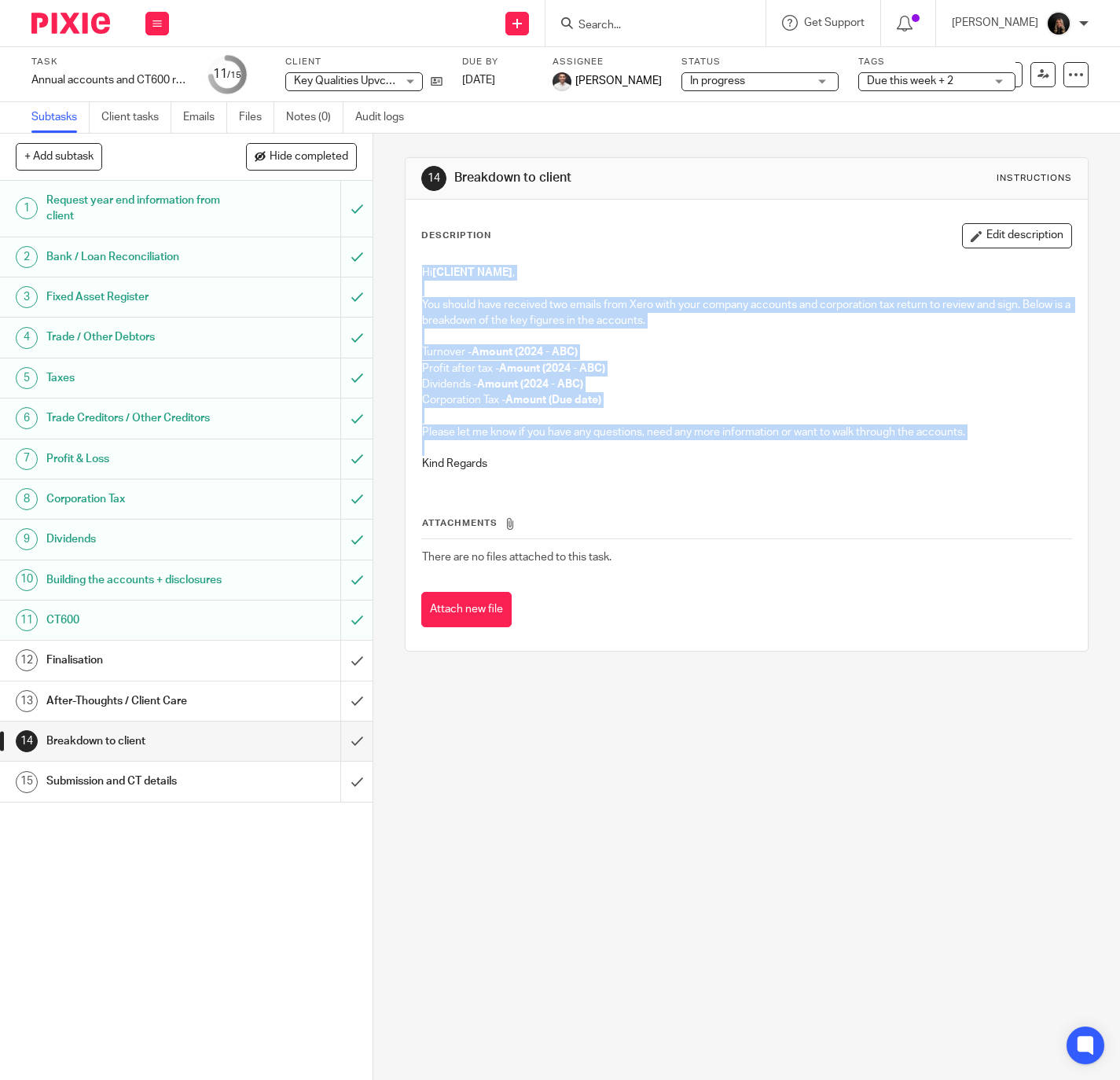
drag, startPoint x: 415, startPoint y: 272, endPoint x: 993, endPoint y: 441, distance: 602.2
click at [993, 441] on div "Hi [CLIENT NAME] , You should have received two emails from Xero with your comp…" at bounding box center [747, 370] width 666 height 226
copy div "Hi [CLIENT NAME] , You should have received two emails from Xero with your comp…"
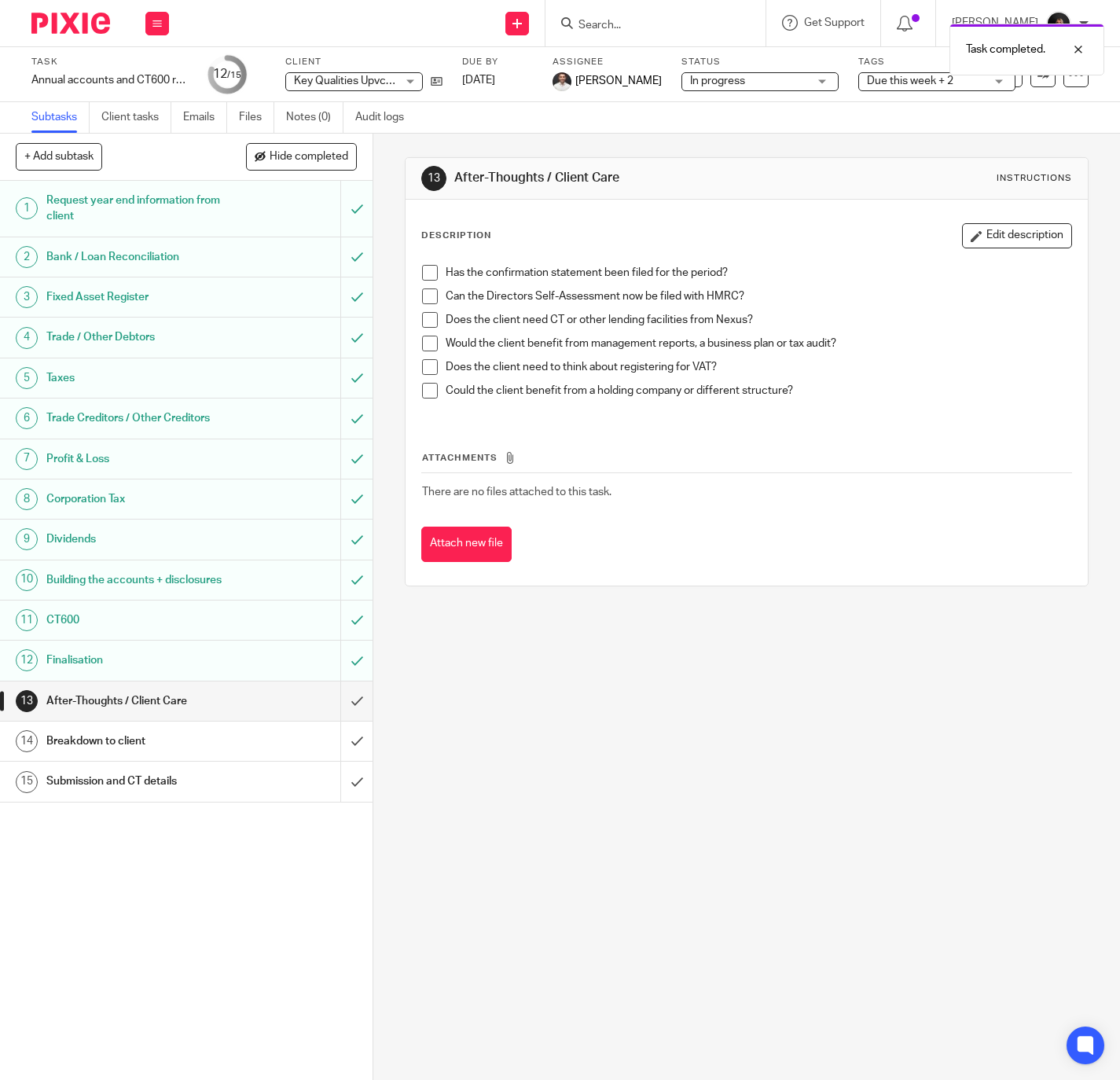
click at [229, 752] on div "Breakdown to client" at bounding box center [185, 741] width 278 height 24
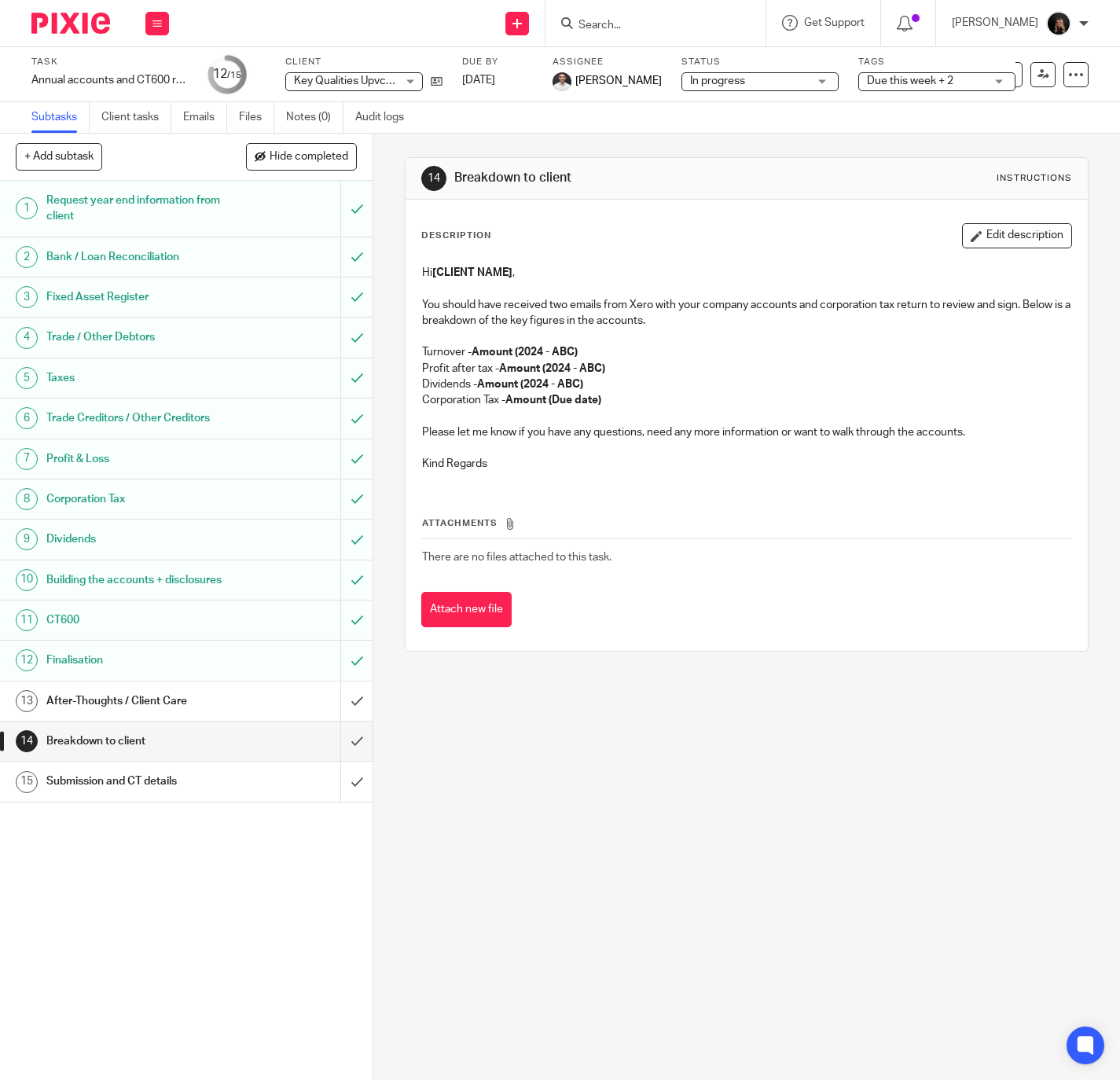
click at [234, 793] on div "Submission and CT details" at bounding box center [185, 781] width 278 height 24
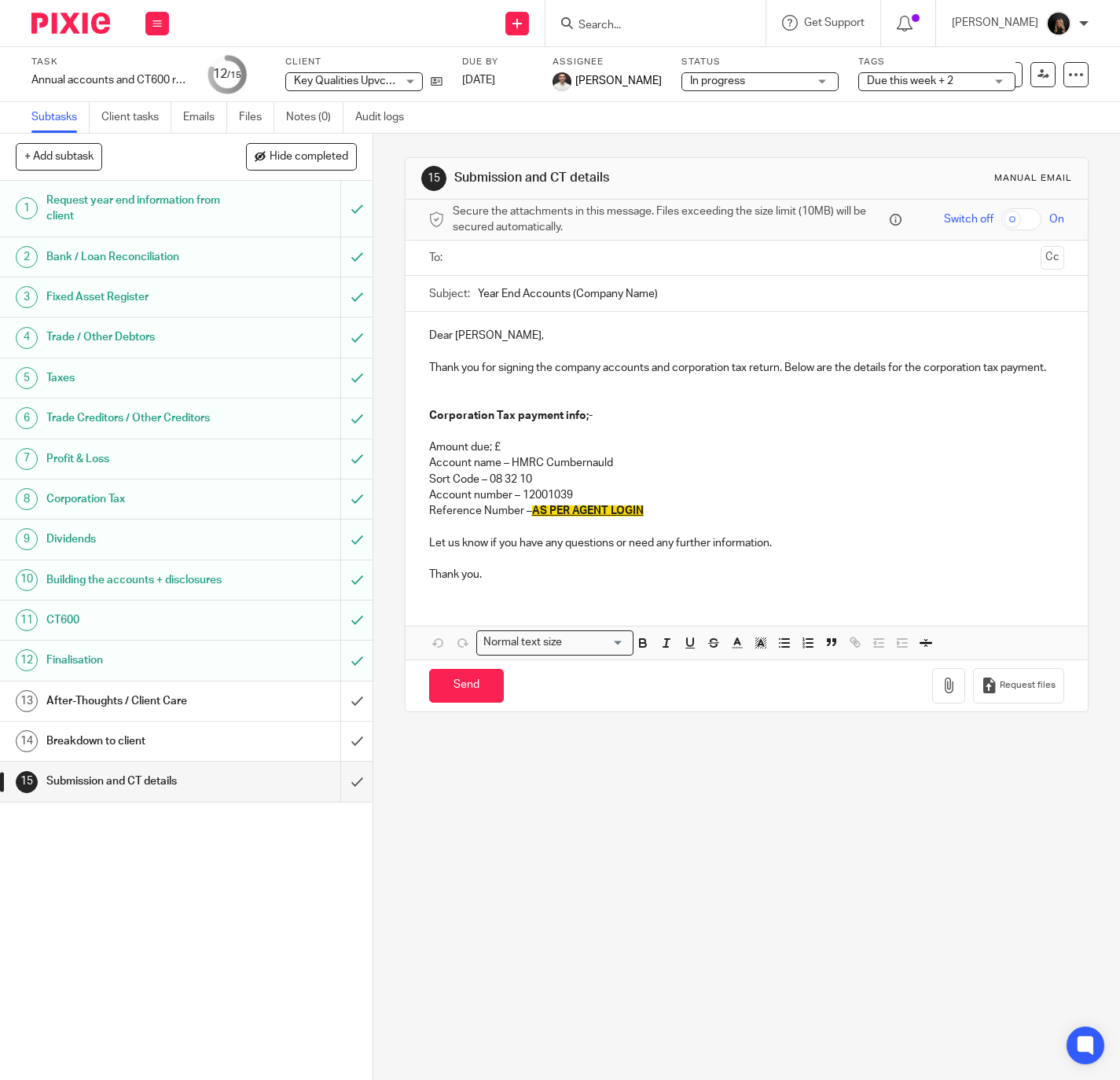
click at [236, 753] on div "Breakdown to client" at bounding box center [185, 741] width 278 height 24
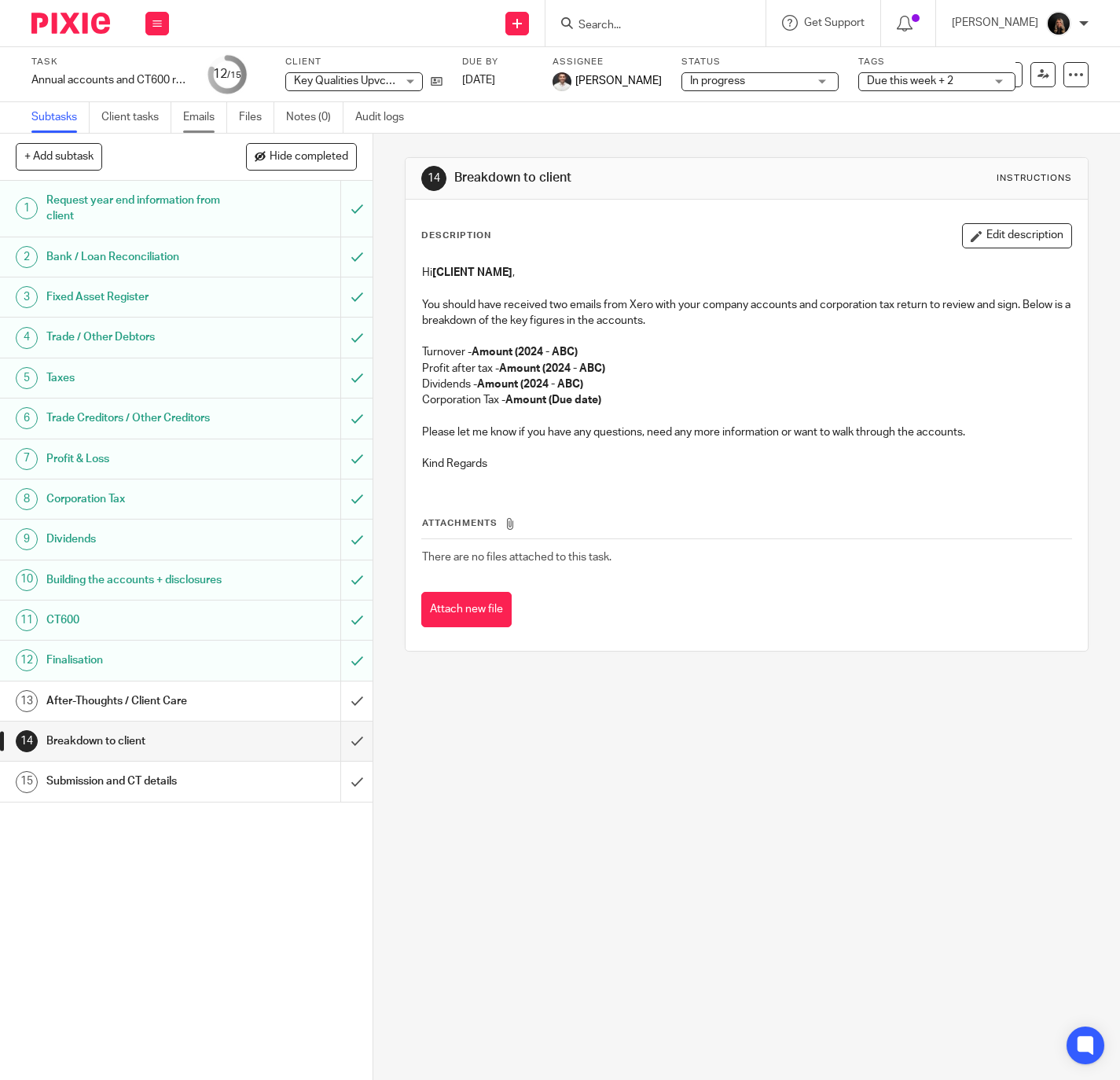
click at [203, 104] on link "Emails" at bounding box center [205, 117] width 44 height 31
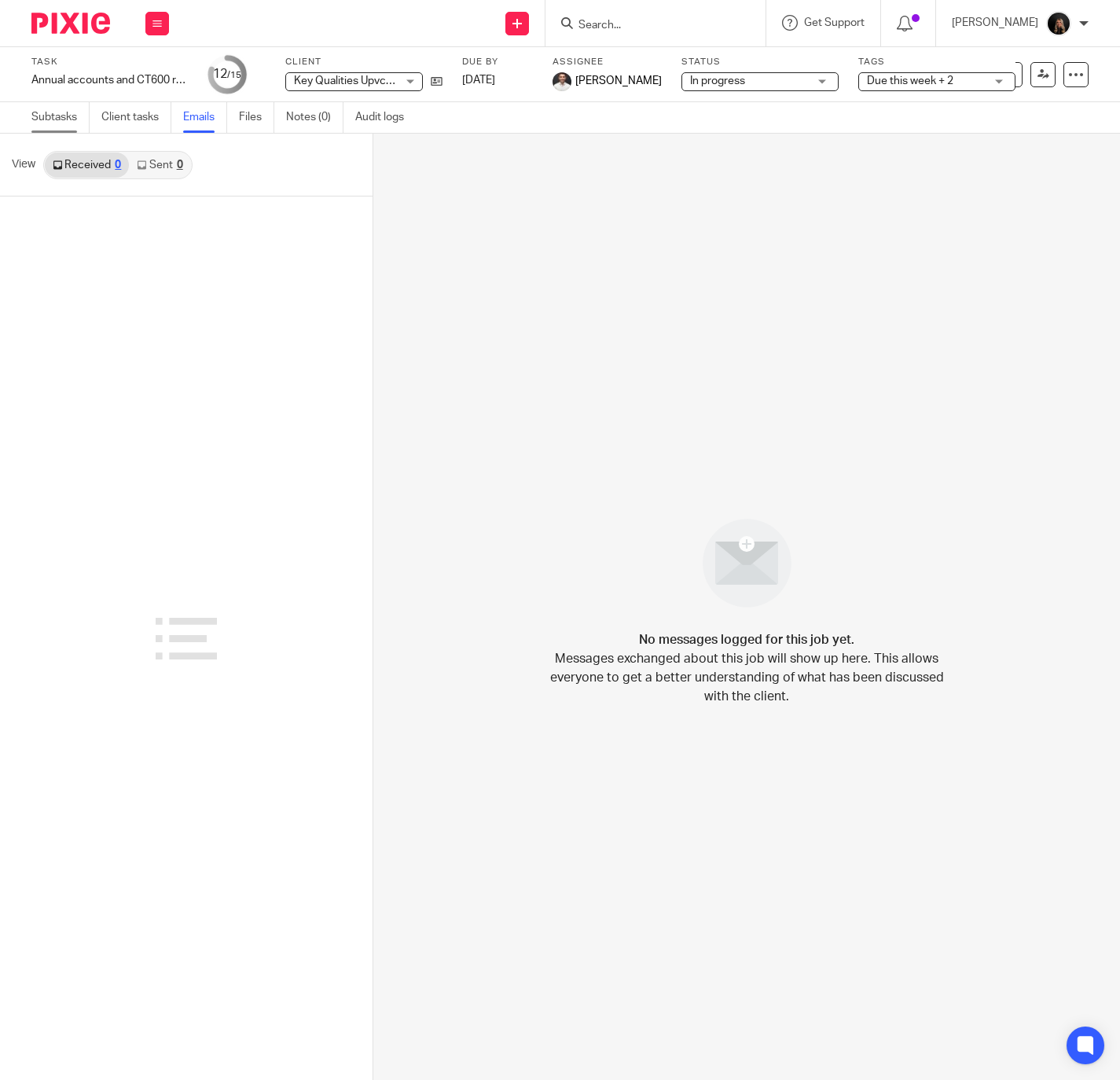
click at [50, 113] on link "Subtasks" at bounding box center [61, 117] width 58 height 31
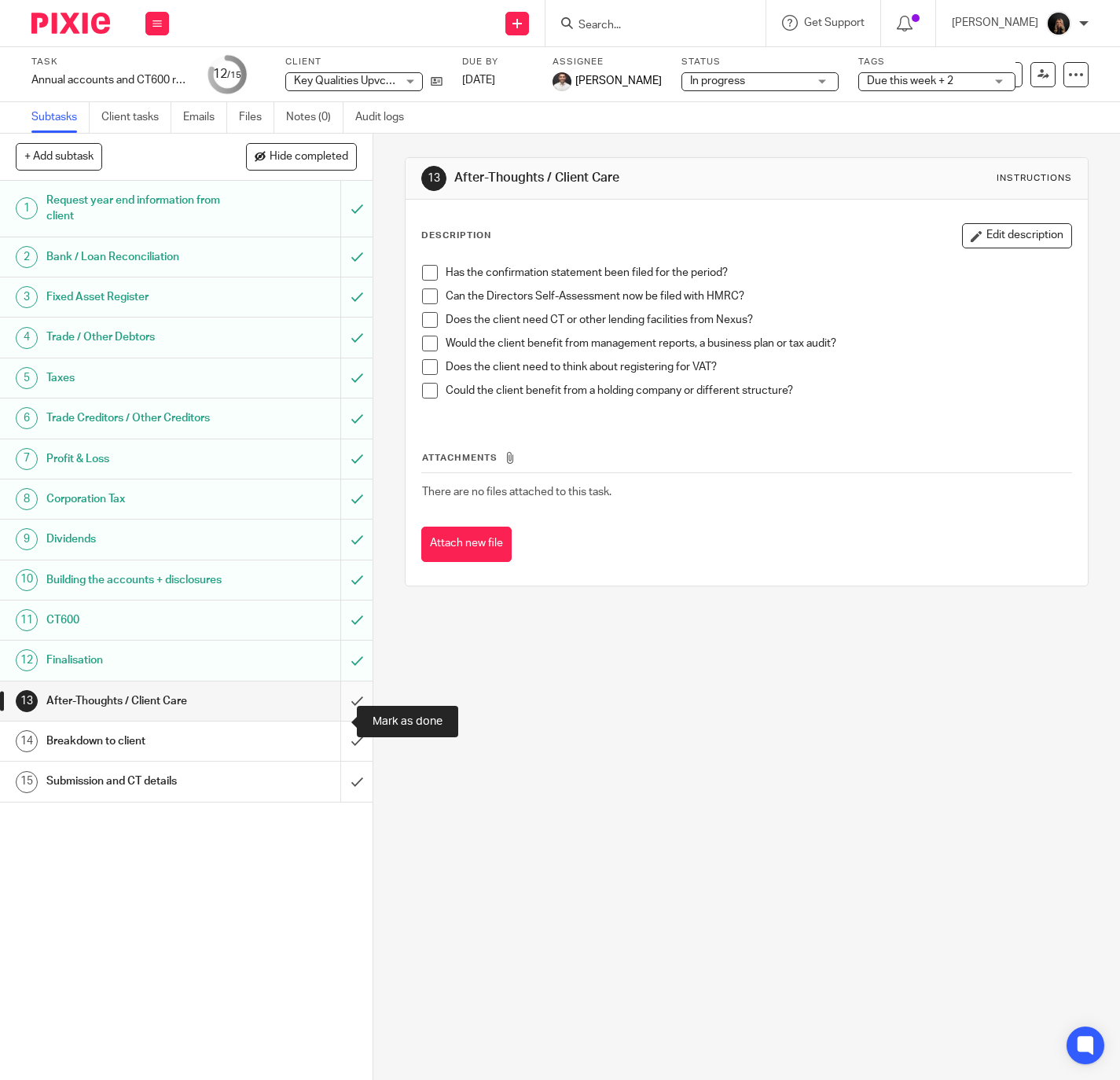
click at [329, 715] on input "submit" at bounding box center [186, 701] width 373 height 39
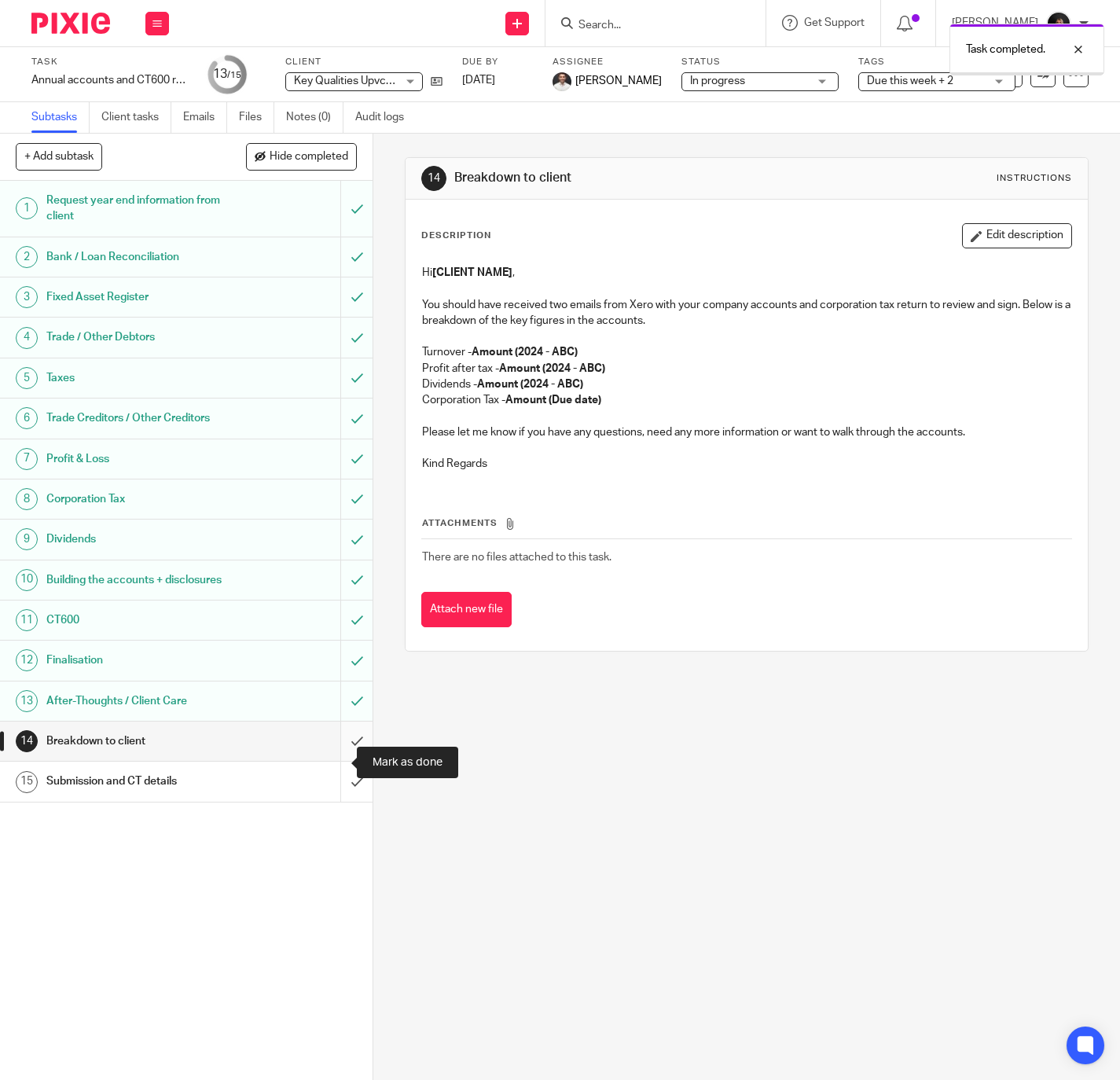
click at [331, 761] on input "submit" at bounding box center [186, 741] width 373 height 39
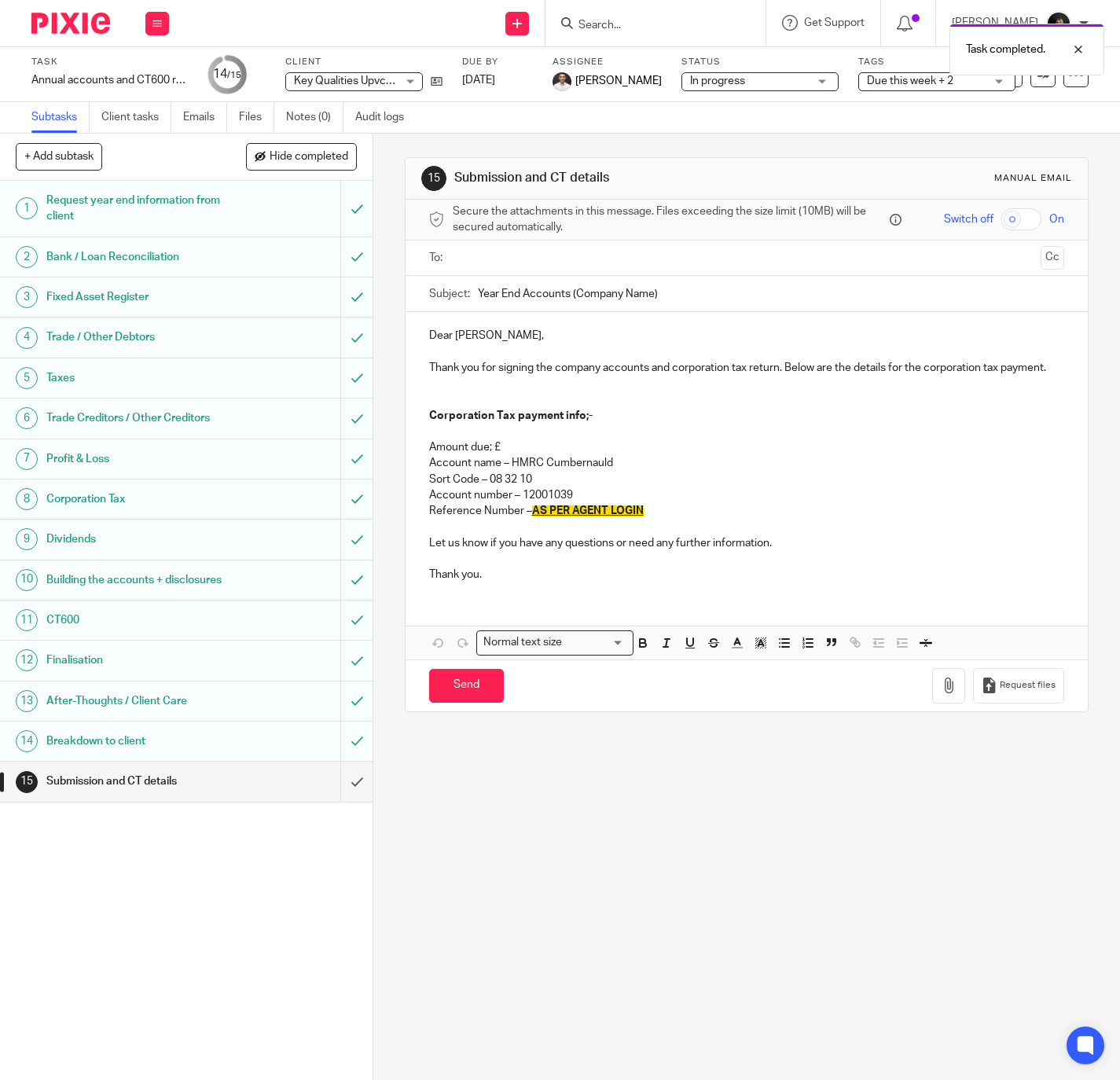
click at [479, 258] on input "text" at bounding box center [747, 258] width 577 height 18
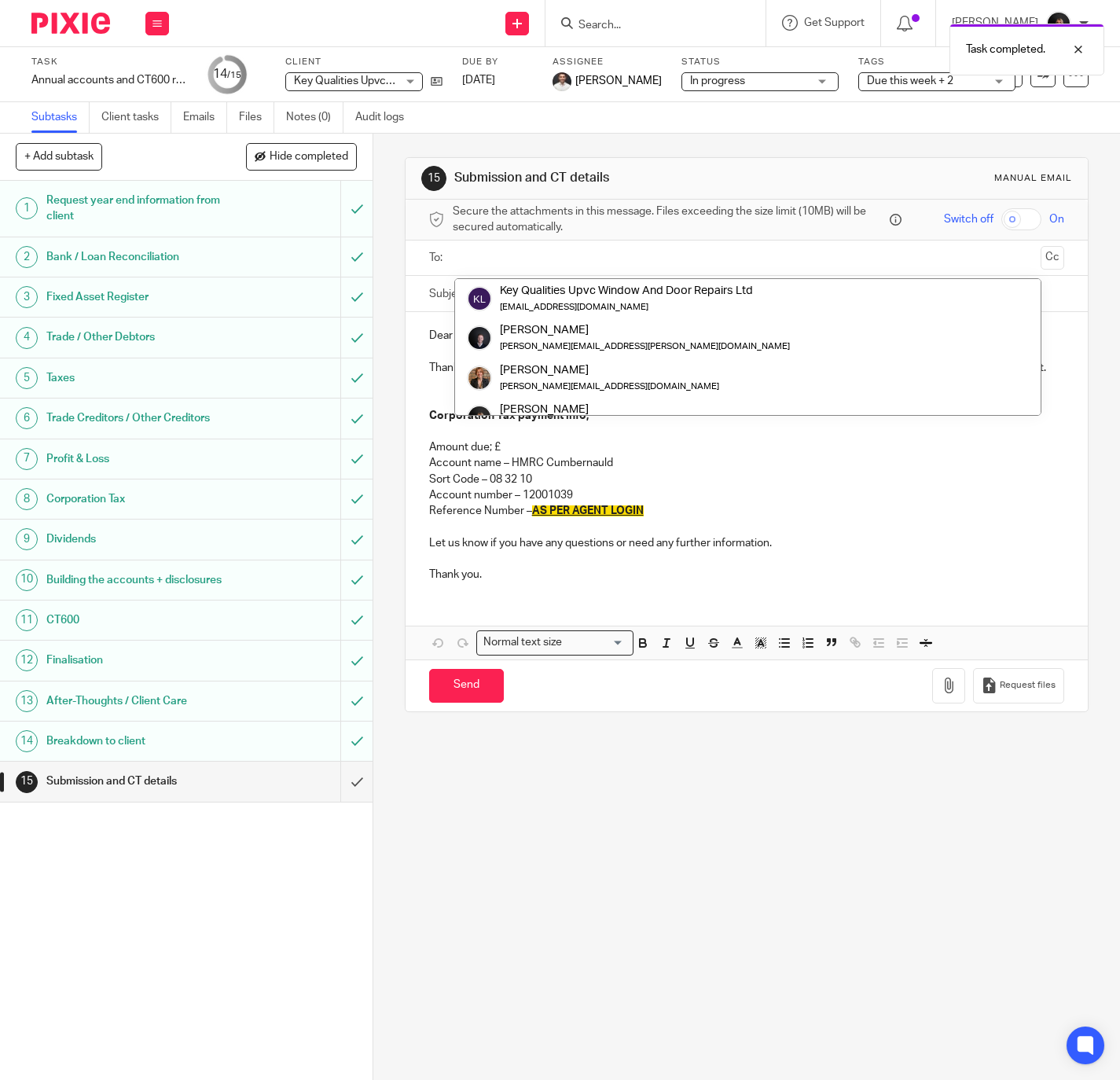
scroll to position [78, 0]
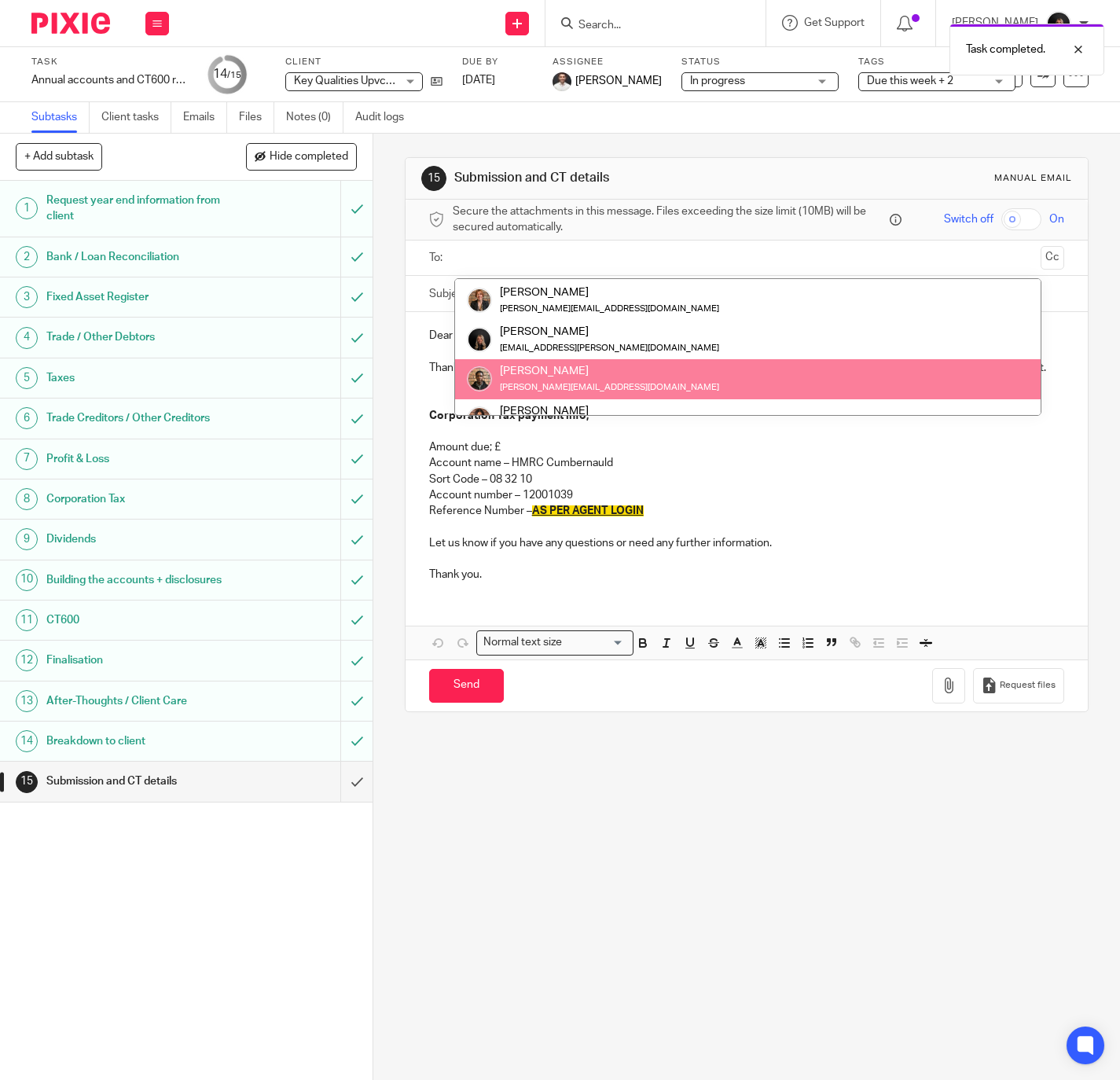
click at [771, 439] on p at bounding box center [747, 432] width 636 height 16
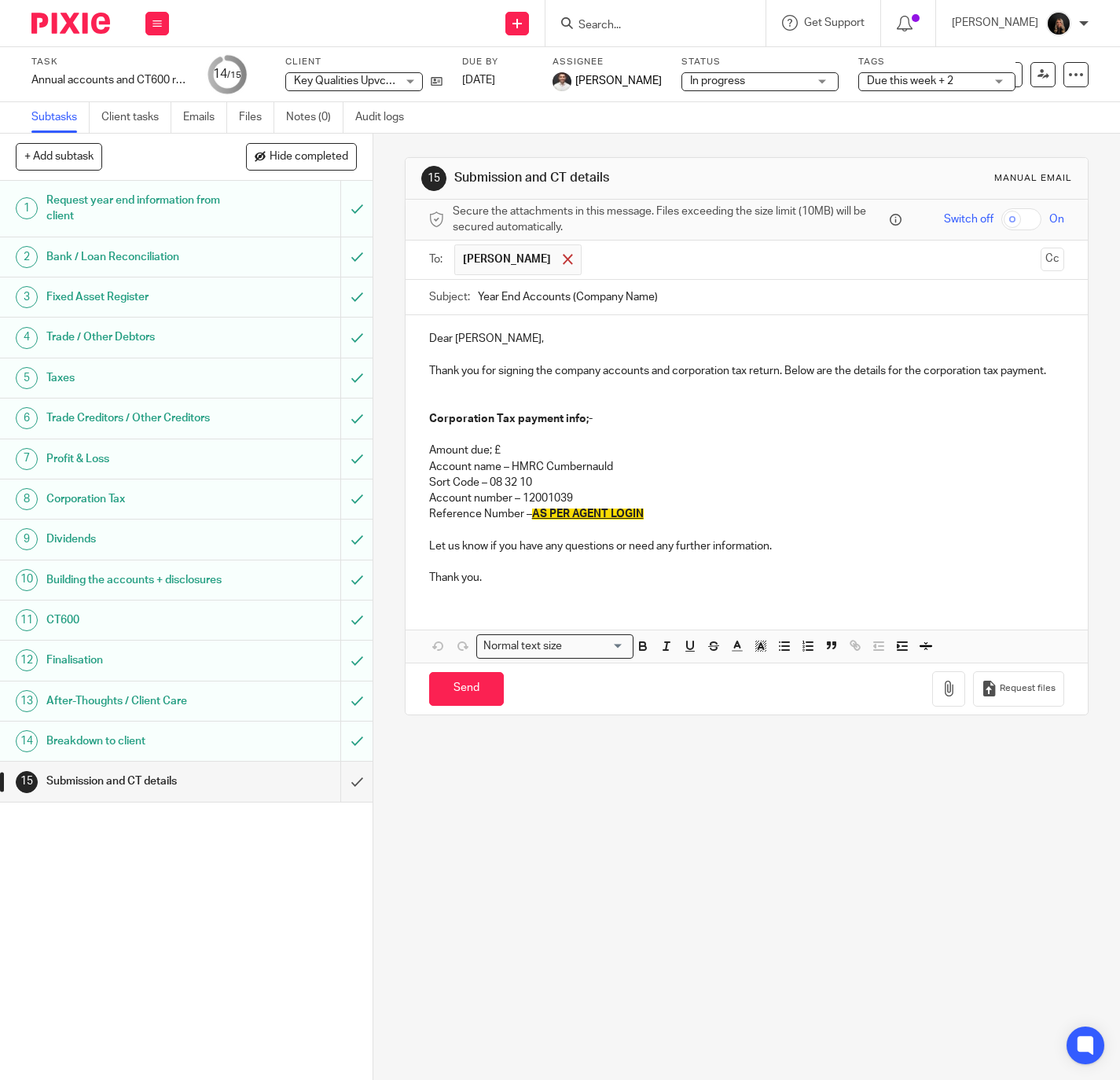
click at [563, 262] on span at bounding box center [567, 259] width 10 height 10
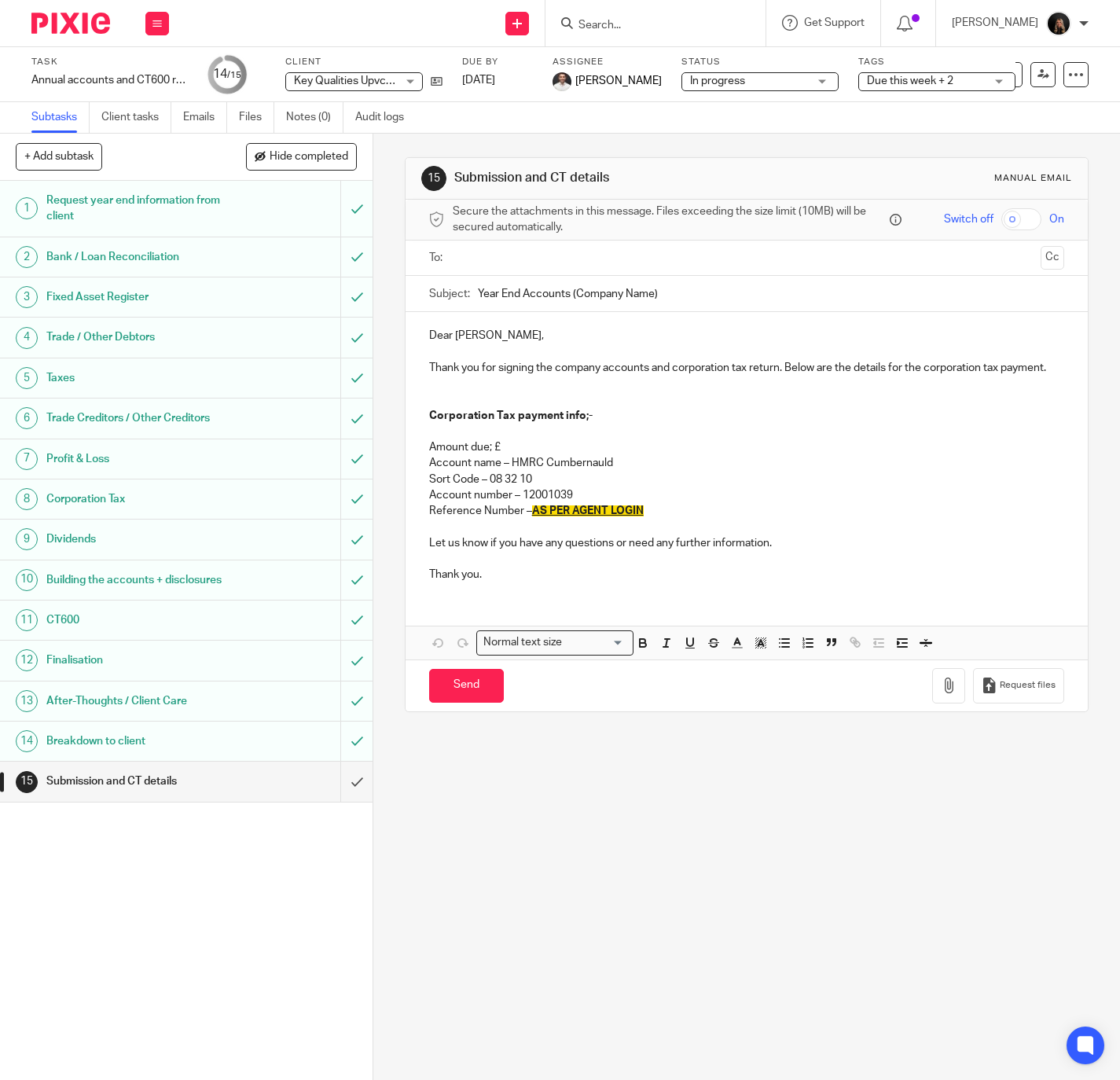
click at [534, 455] on p "Amount due; £" at bounding box center [747, 447] width 636 height 16
click at [788, 783] on div "15 Submission and CT details Manual email Secure the attachments in this messag…" at bounding box center [747, 607] width 747 height 946
click at [663, 519] on p "Reference Number – AS PER AGENT LOGIN" at bounding box center [747, 511] width 636 height 16
click at [94, 24] on img at bounding box center [71, 23] width 79 height 21
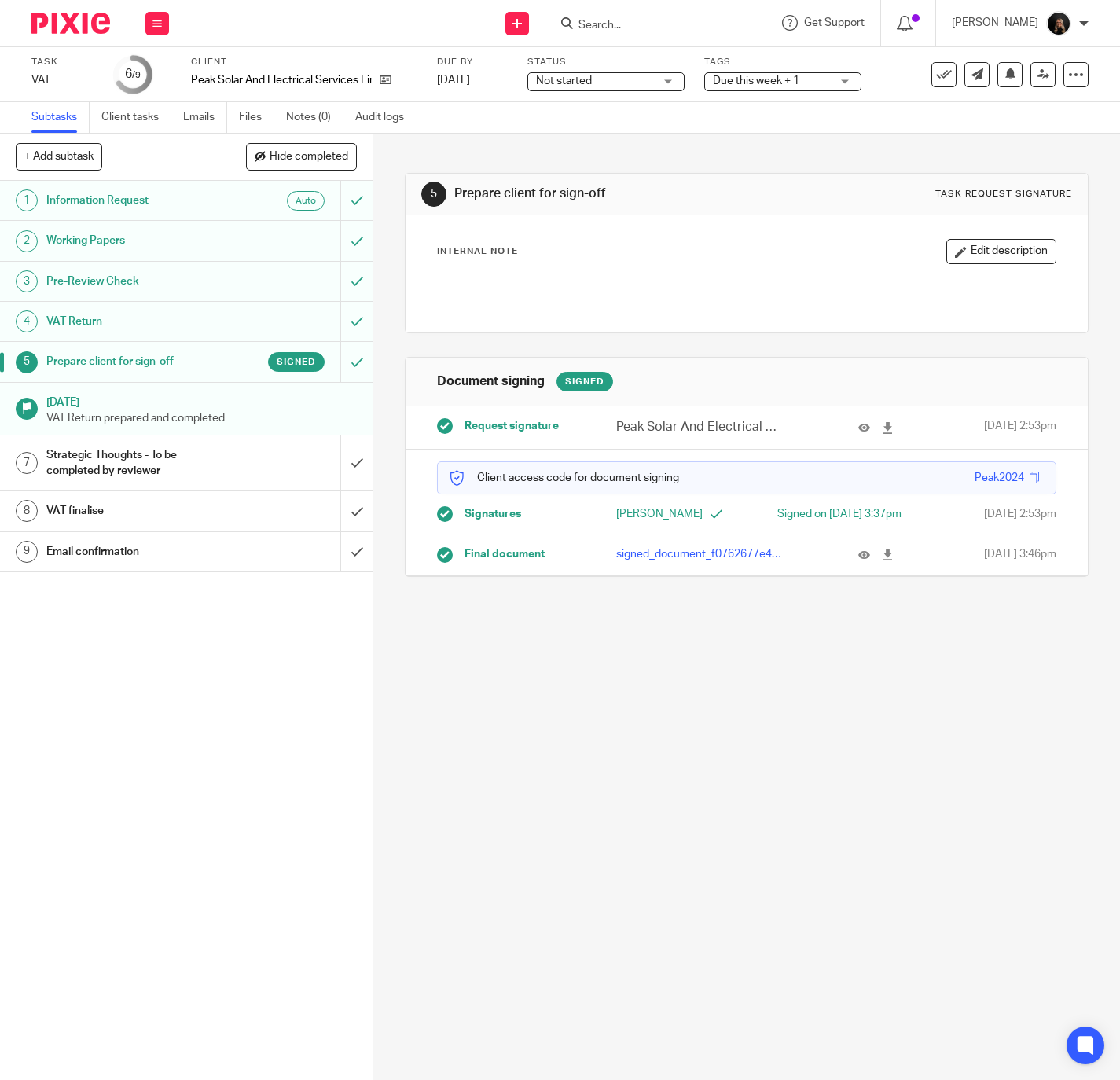
click at [234, 456] on div "Strategic Thoughts - To be completed by reviewer" at bounding box center [185, 463] width 278 height 40
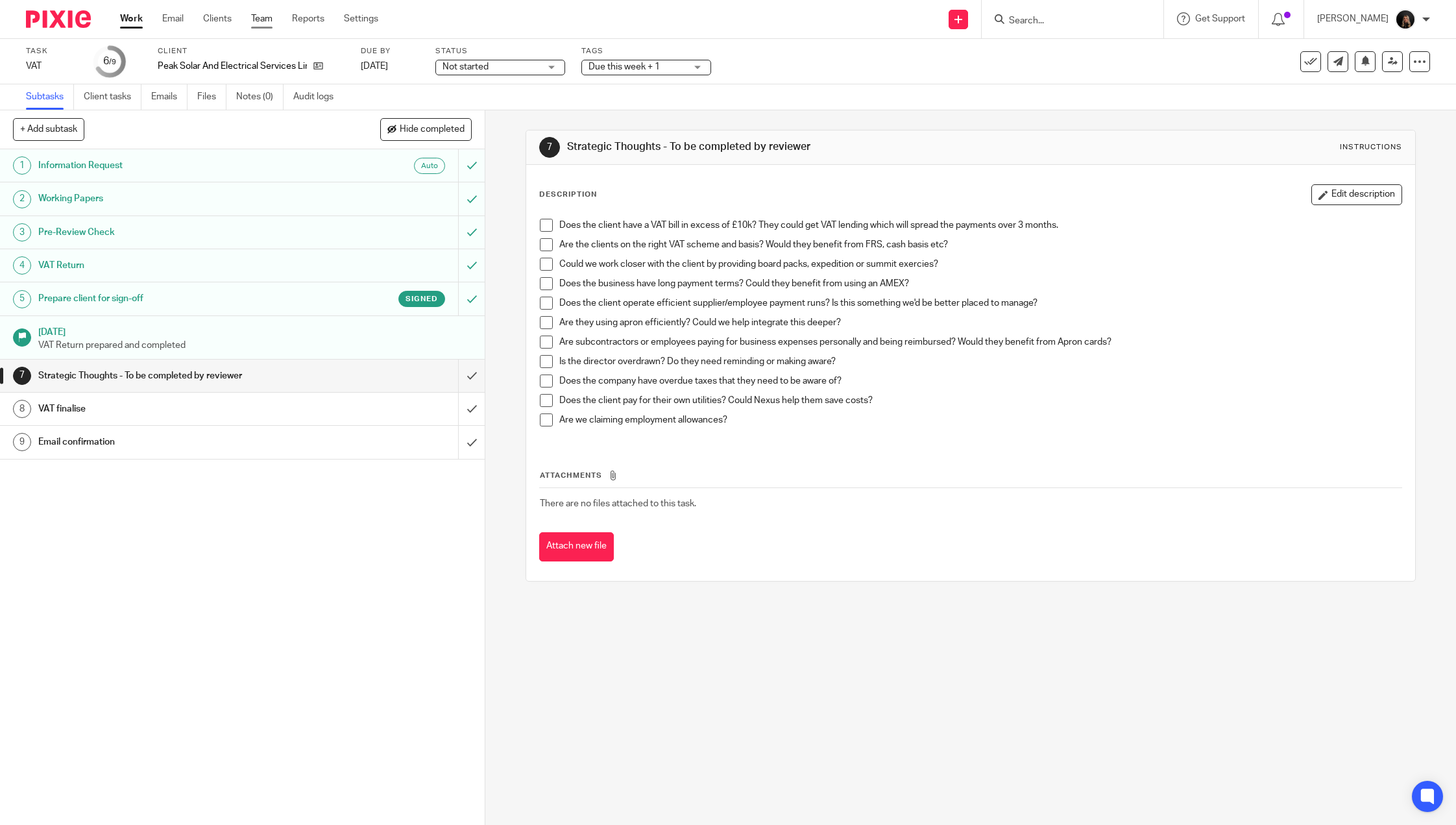
click at [265, 23] on link "Team" at bounding box center [261, 19] width 21 height 13
